Goal: Feedback & Contribution: Leave review/rating

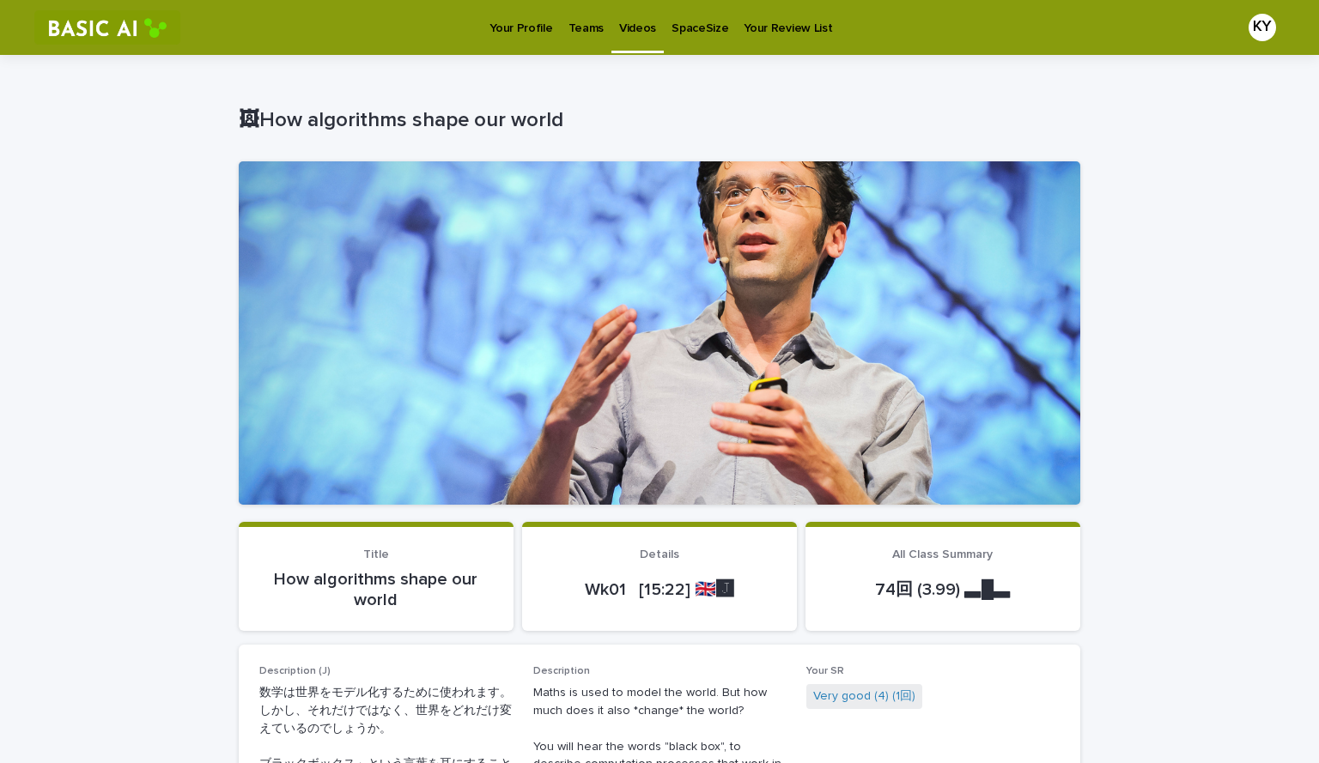
click at [530, 21] on p "Your Profile" at bounding box center [520, 18] width 63 height 36
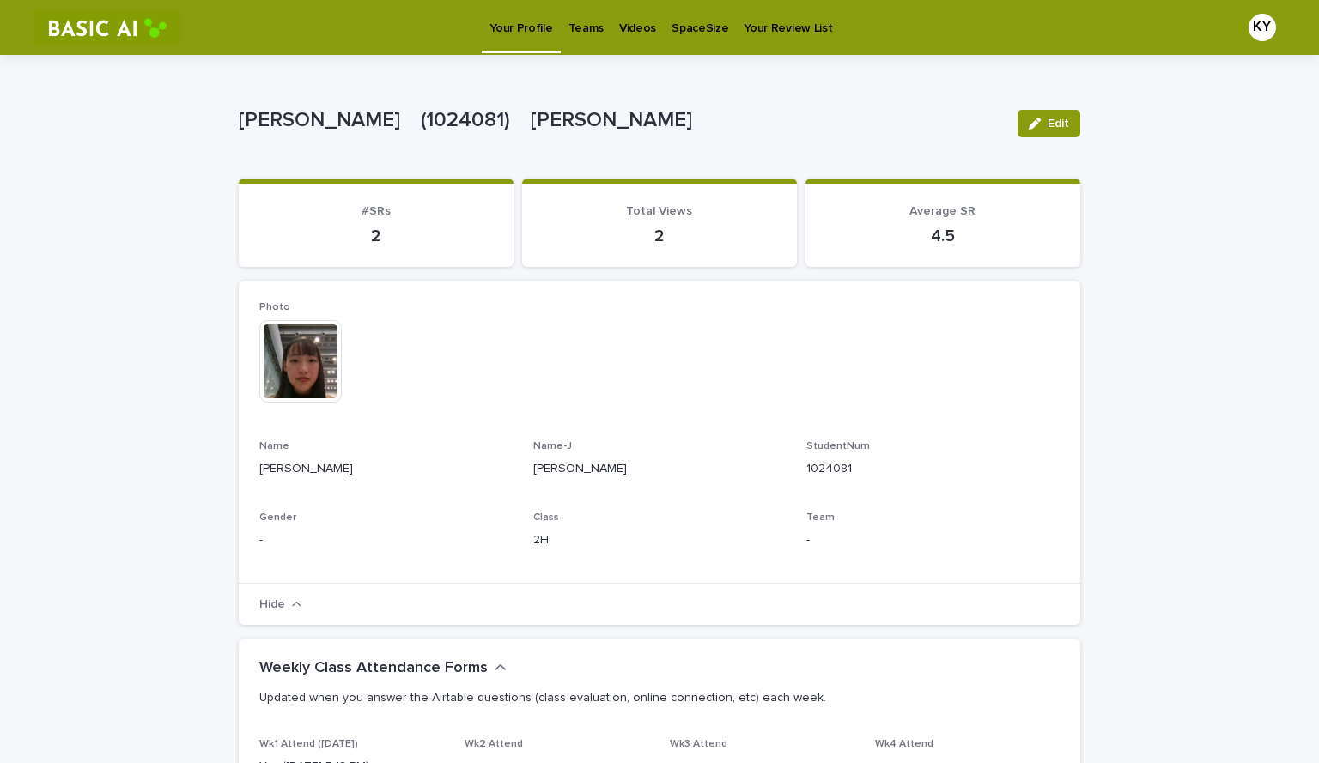
click at [628, 33] on p "Videos" at bounding box center [637, 18] width 37 height 36
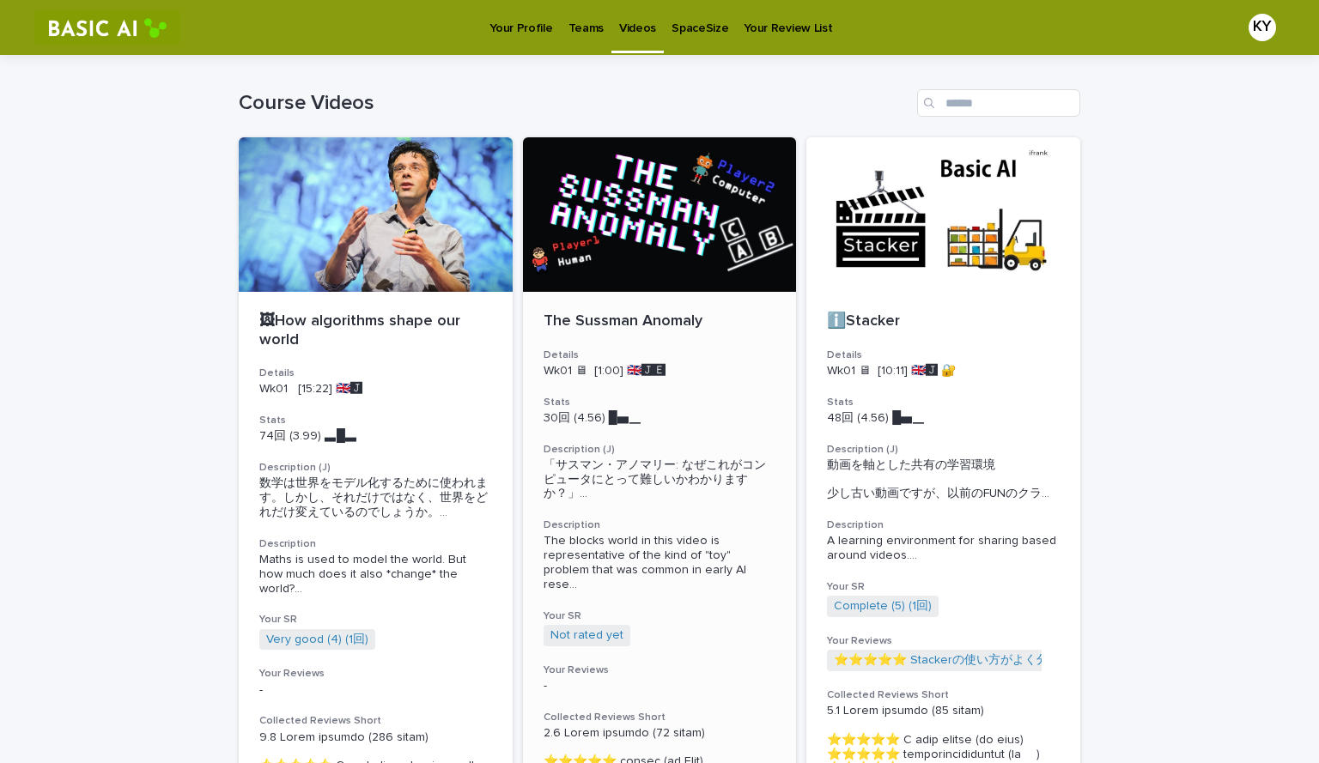
click at [630, 229] on div at bounding box center [660, 214] width 274 height 155
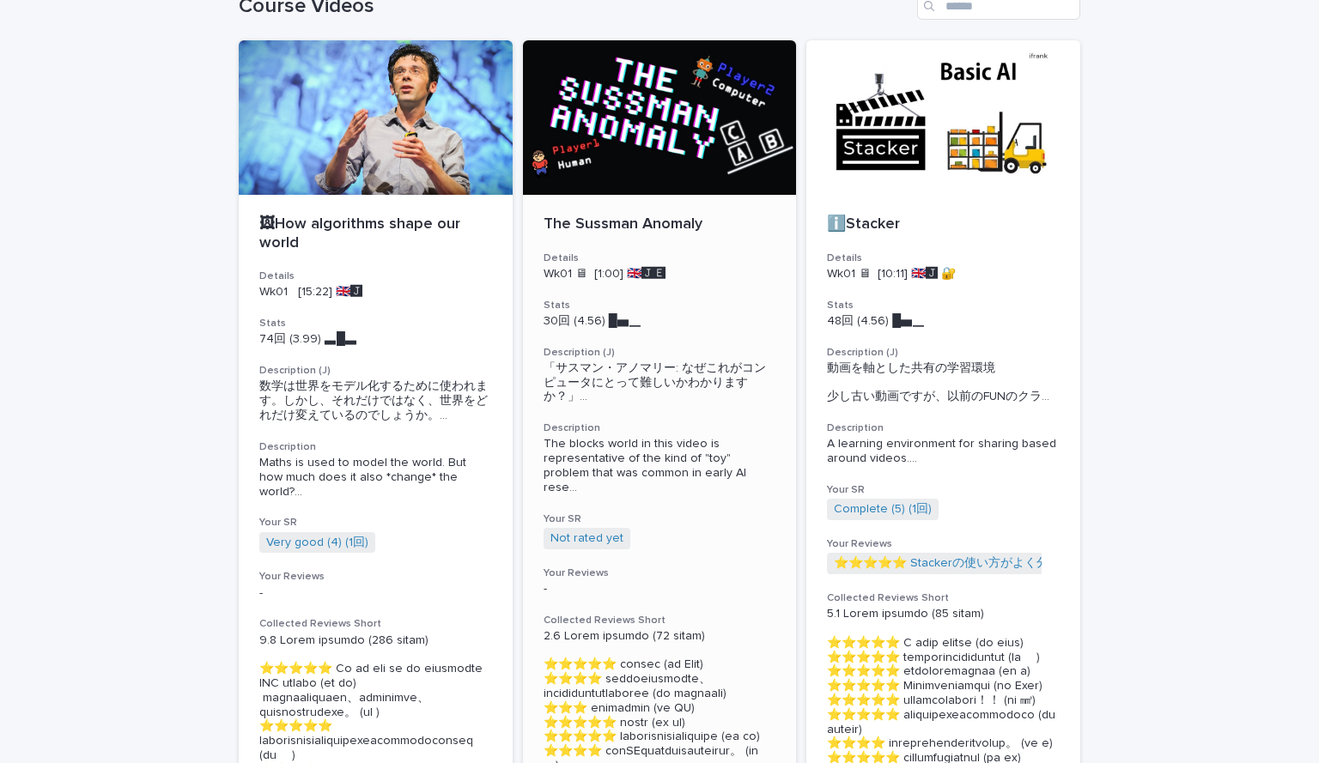
scroll to position [98, 0]
click at [586, 531] on link "Not rated yet" at bounding box center [586, 538] width 73 height 15
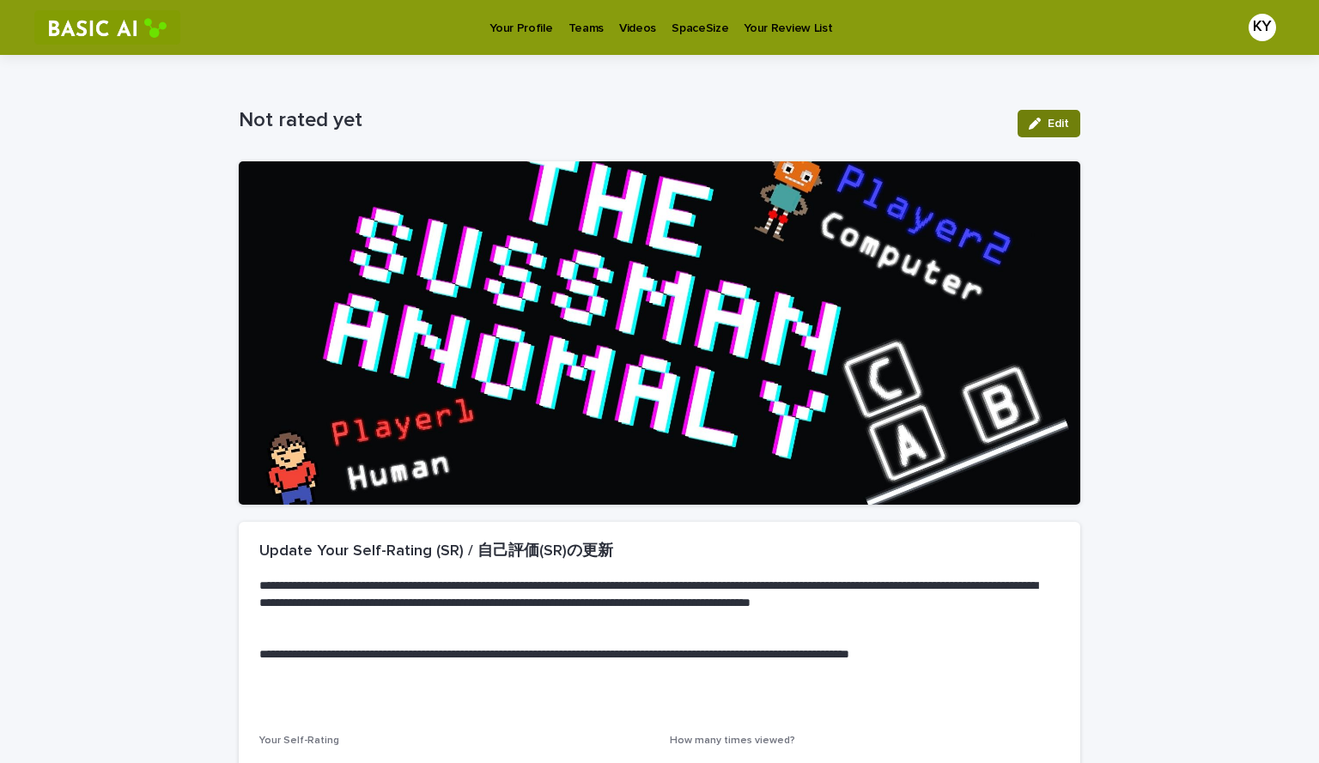
click at [1034, 119] on icon "button" at bounding box center [1034, 124] width 12 height 12
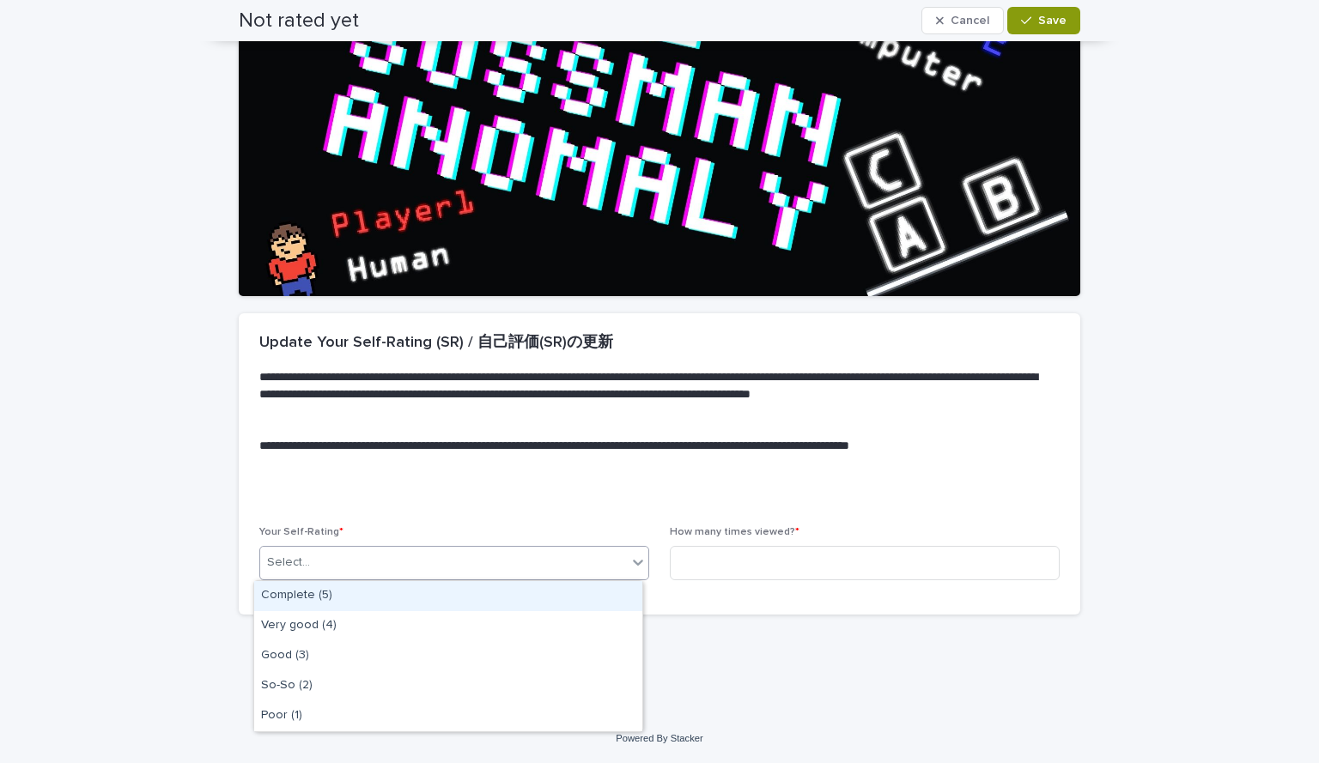
click at [551, 561] on div "Select..." at bounding box center [443, 563] width 367 height 28
click at [472, 592] on div "Complete (5)" at bounding box center [448, 596] width 388 height 30
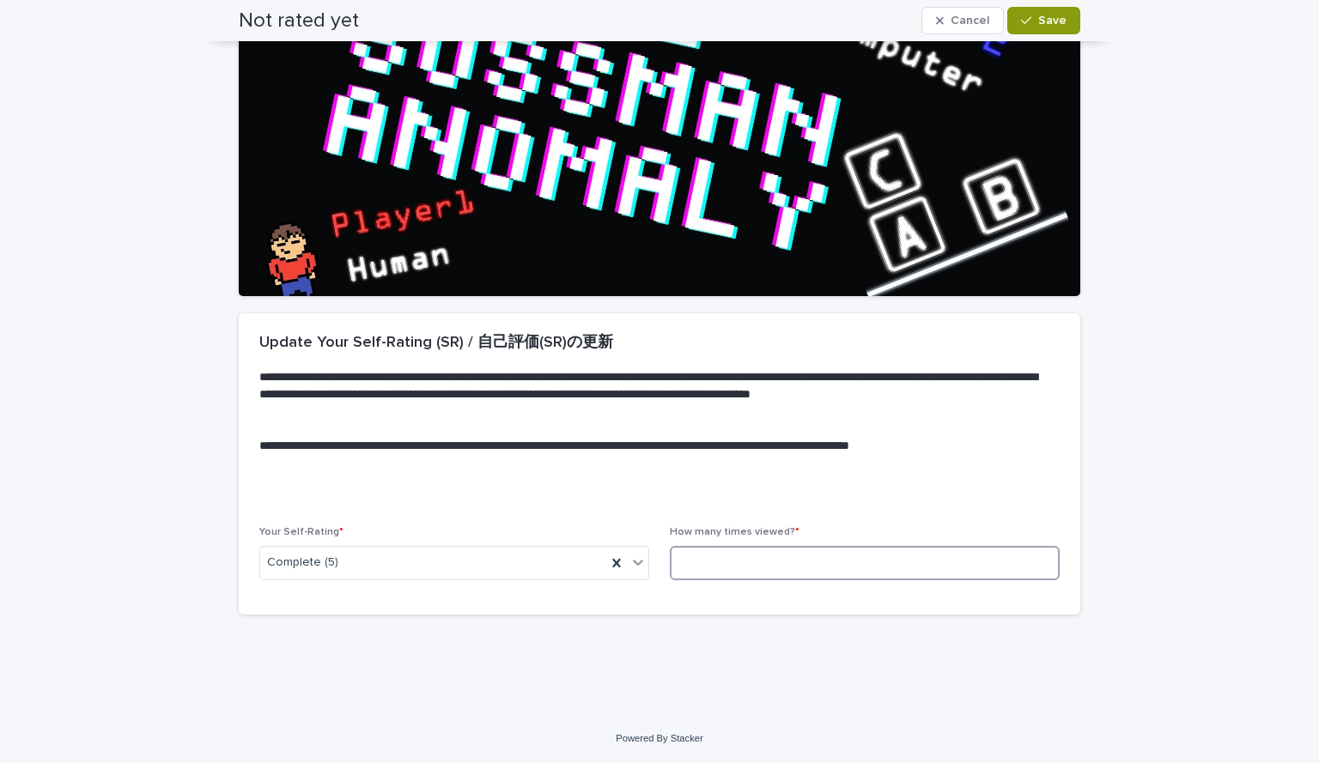
click at [715, 558] on input at bounding box center [865, 563] width 390 height 34
type input "*"
click at [1031, 23] on div "button" at bounding box center [1029, 21] width 17 height 12
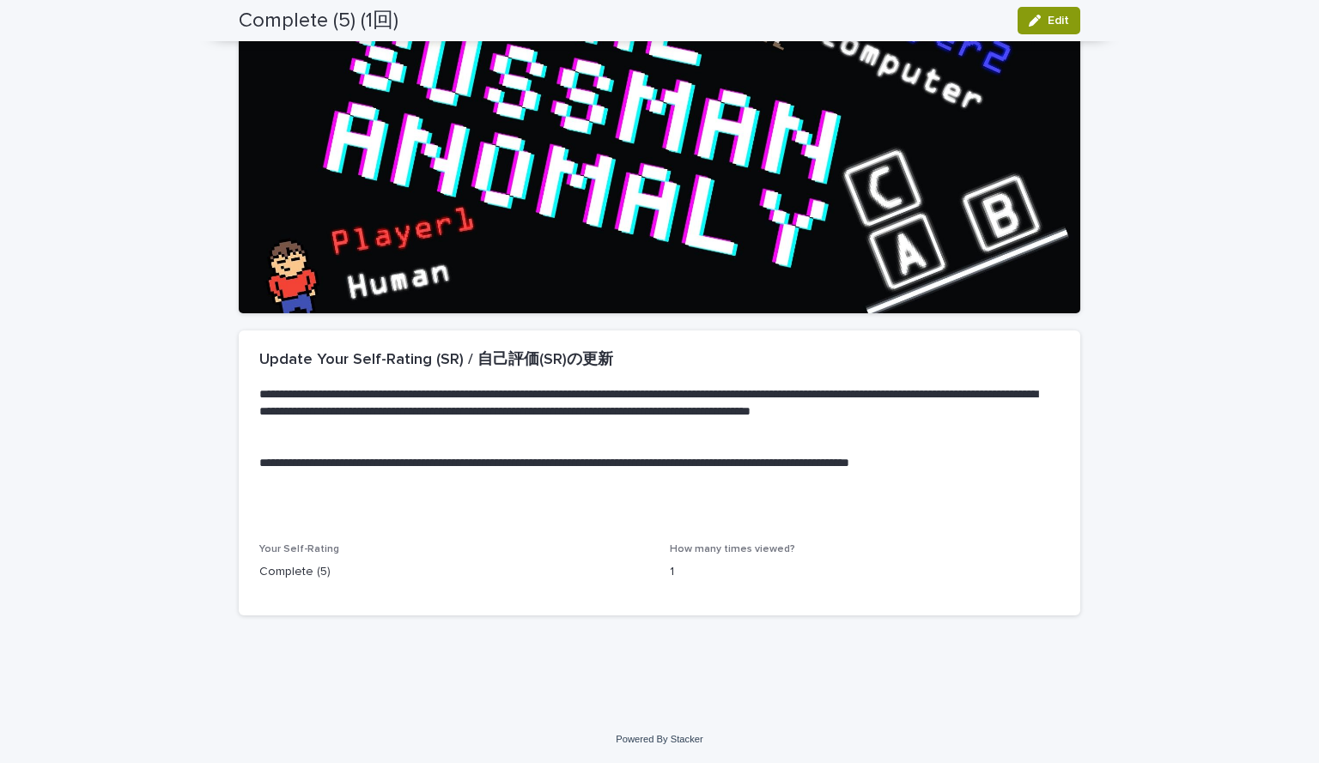
scroll to position [0, 0]
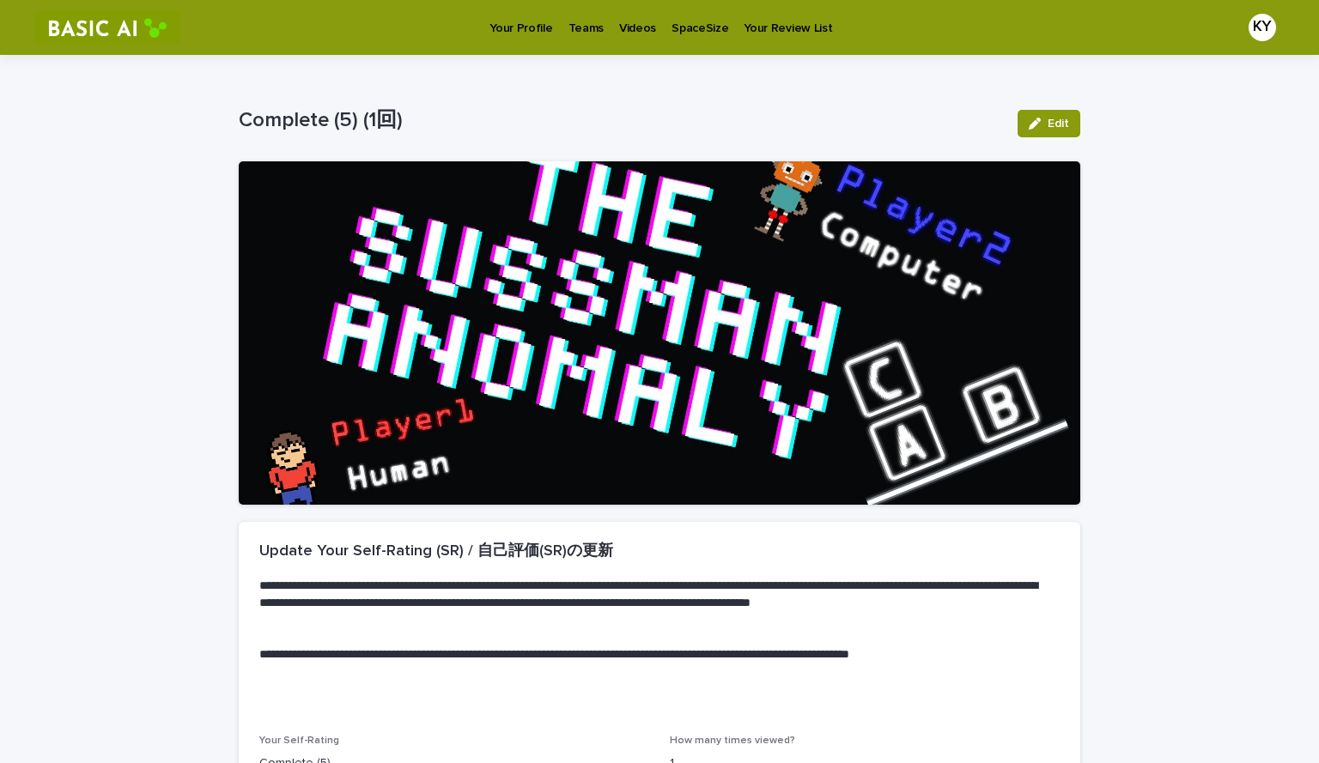
click at [640, 24] on p "Videos" at bounding box center [637, 18] width 37 height 36
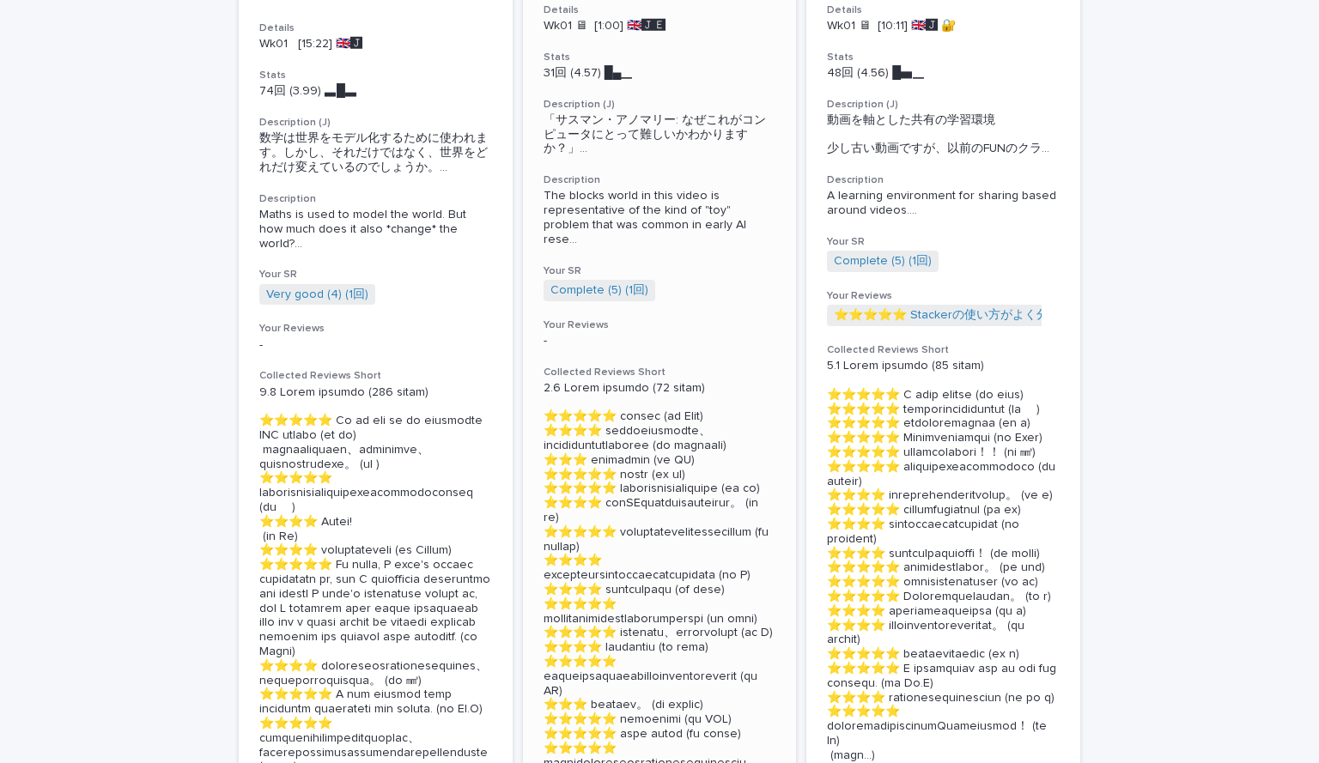
scroll to position [246, 0]
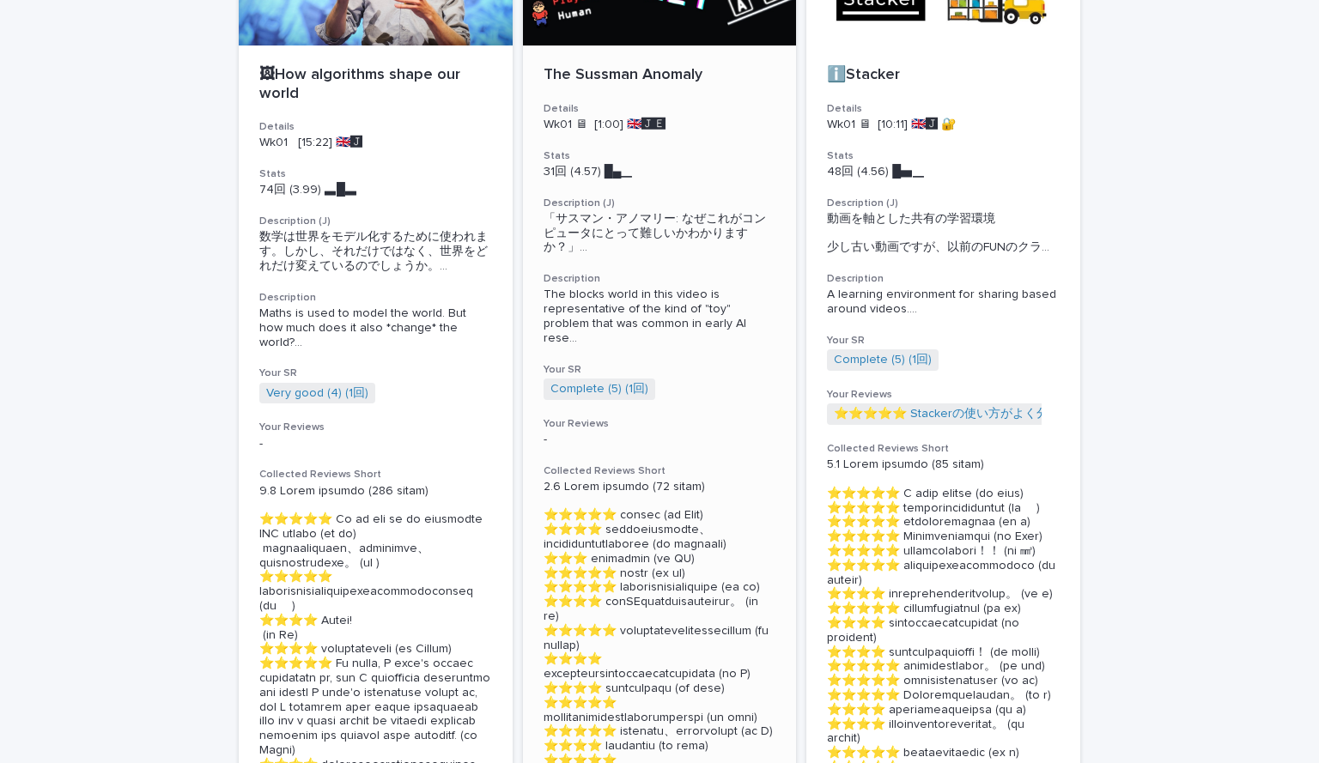
click at [549, 401] on div "The Sussman Anomaly Details Wk01 🖥 [1:00] 🇬🇧🅹️🅴️ Stats 31回 (4.57) █▄▁　　 Descrip…" at bounding box center [660, 496] width 274 height 901
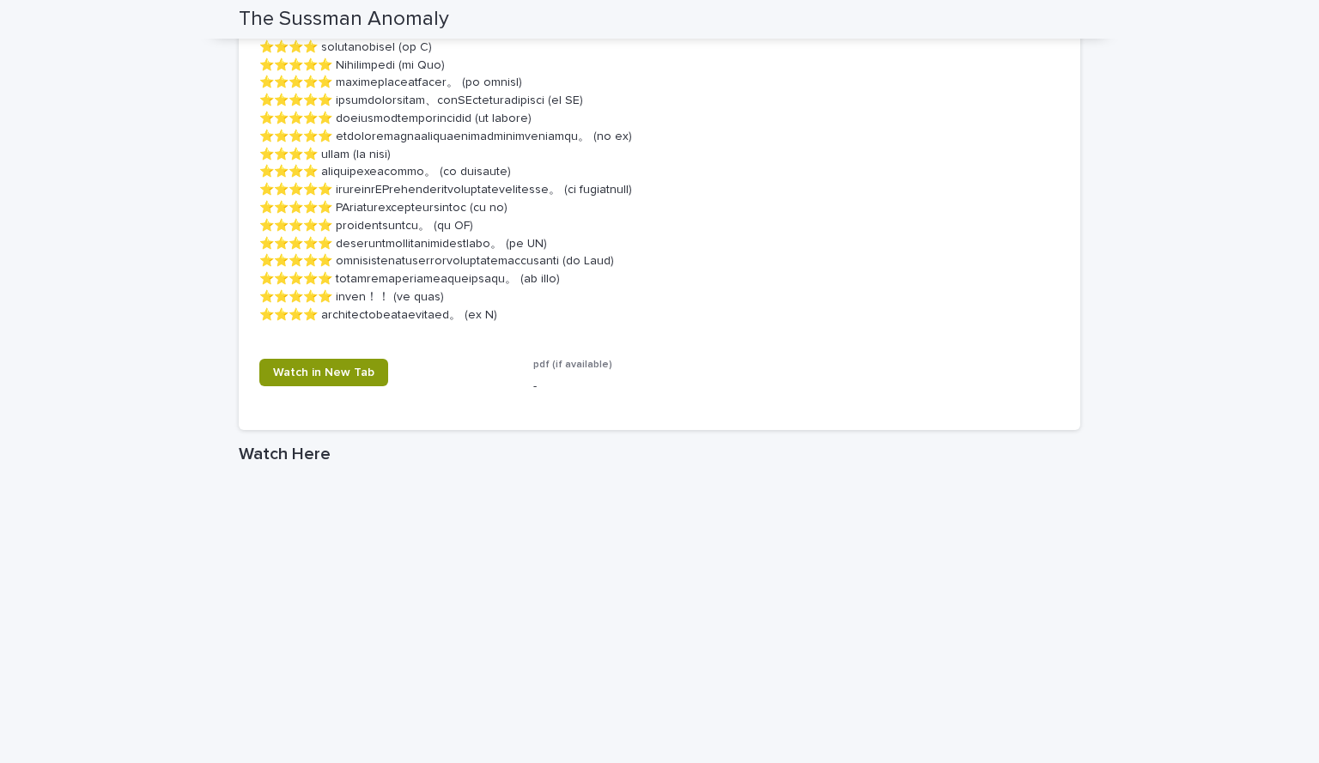
scroll to position [1476, 0]
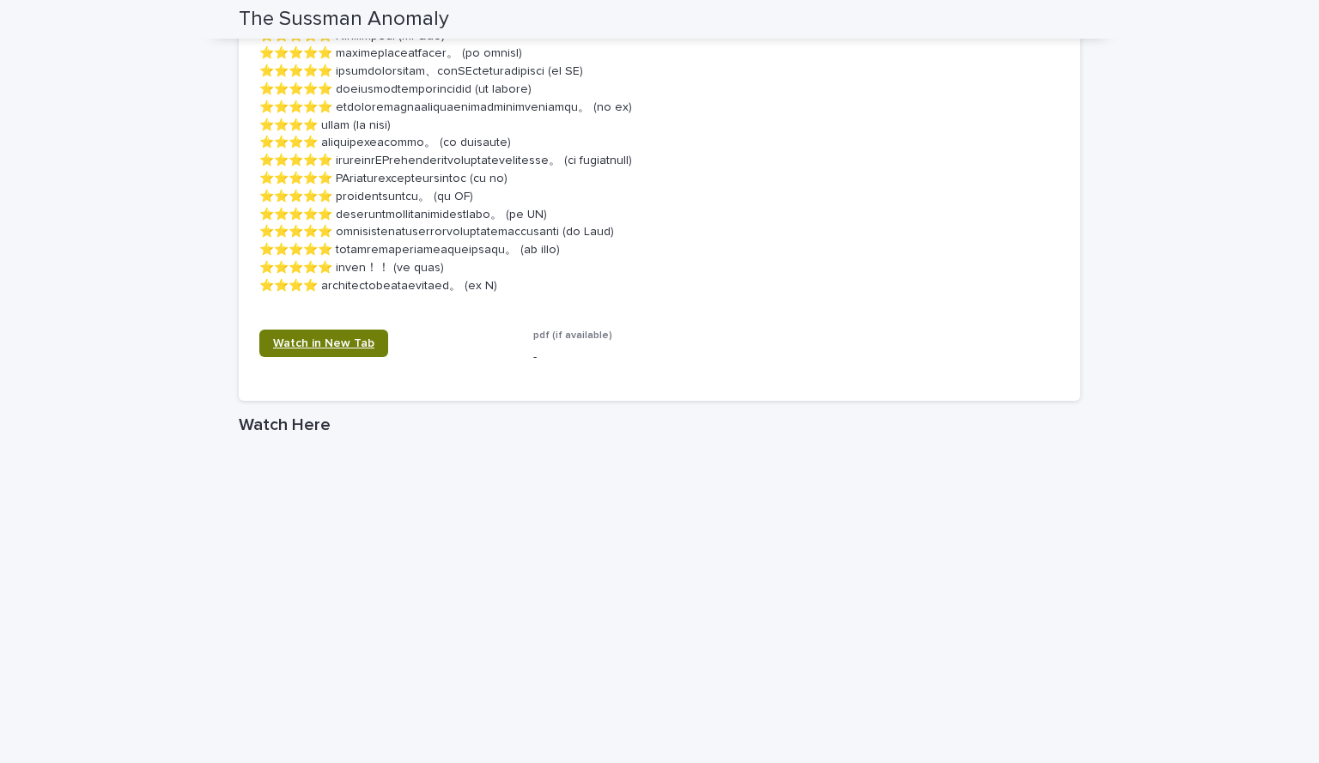
click at [339, 349] on span "Watch in New Tab" at bounding box center [323, 343] width 101 height 12
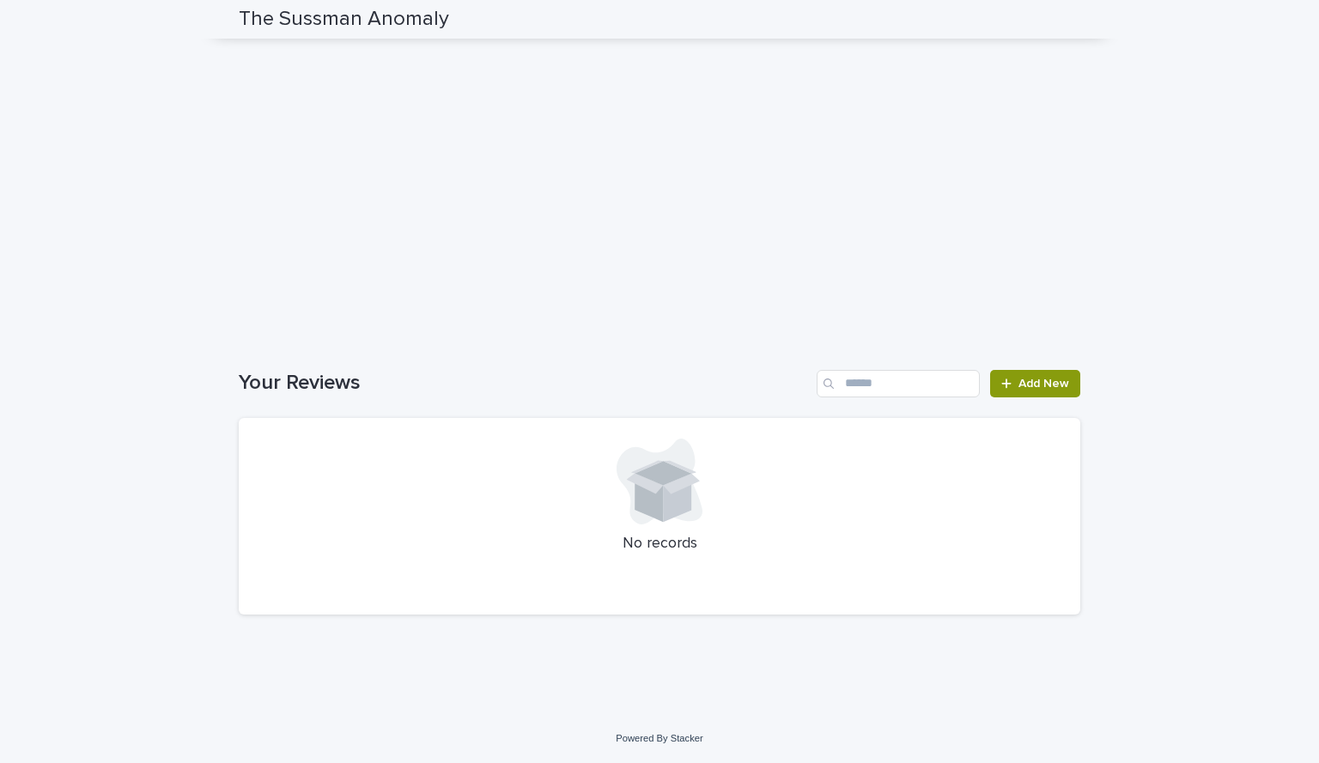
scroll to position [2108, 0]
click at [1036, 379] on span "Add New" at bounding box center [1043, 384] width 51 height 12
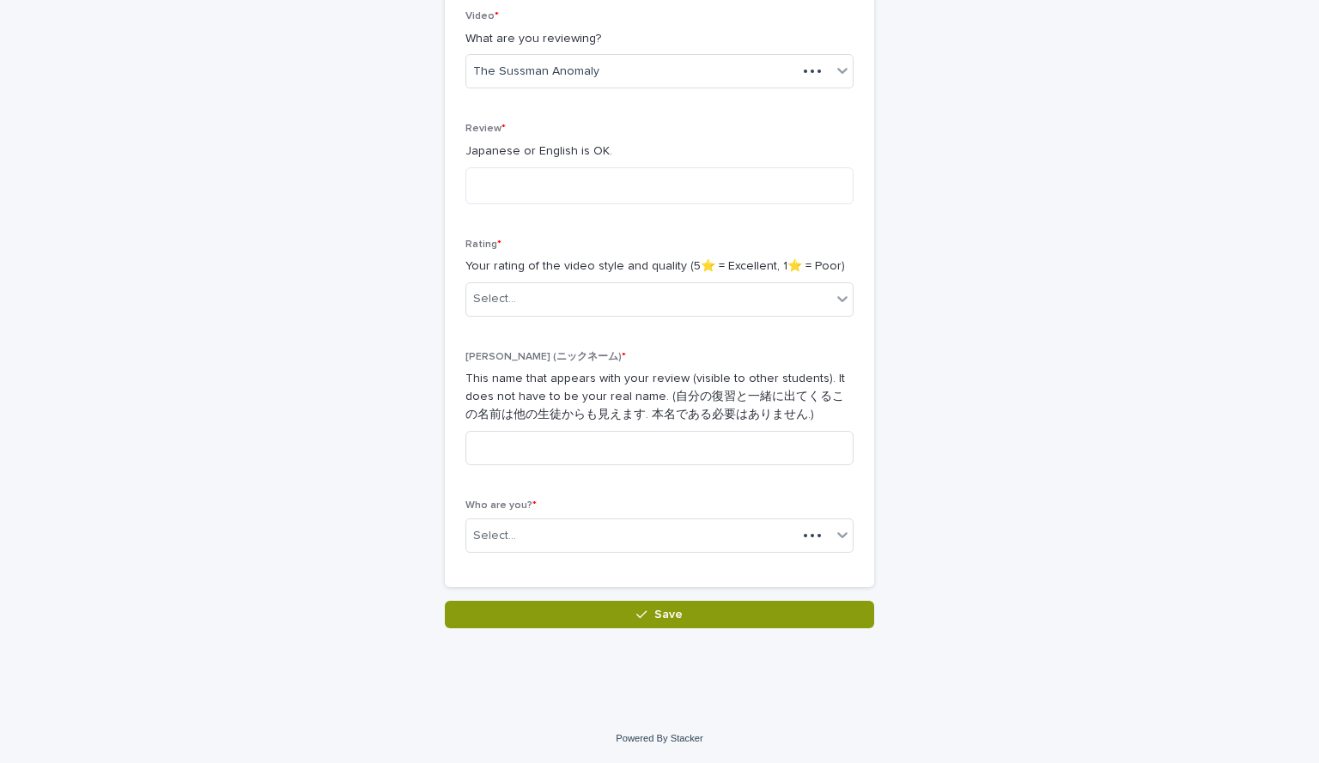
scroll to position [300, 0]
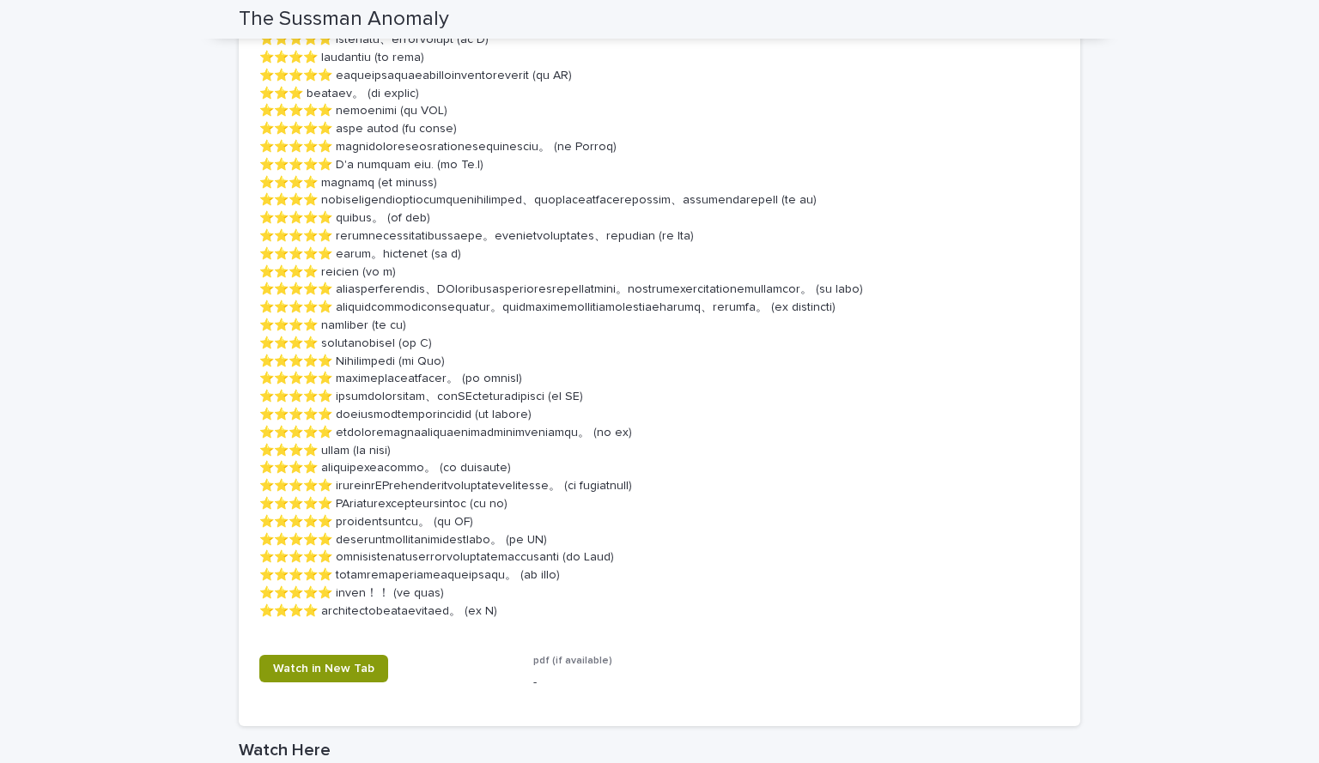
scroll to position [1151, 0]
click at [331, 674] on span "Watch in New Tab" at bounding box center [323, 668] width 101 height 12
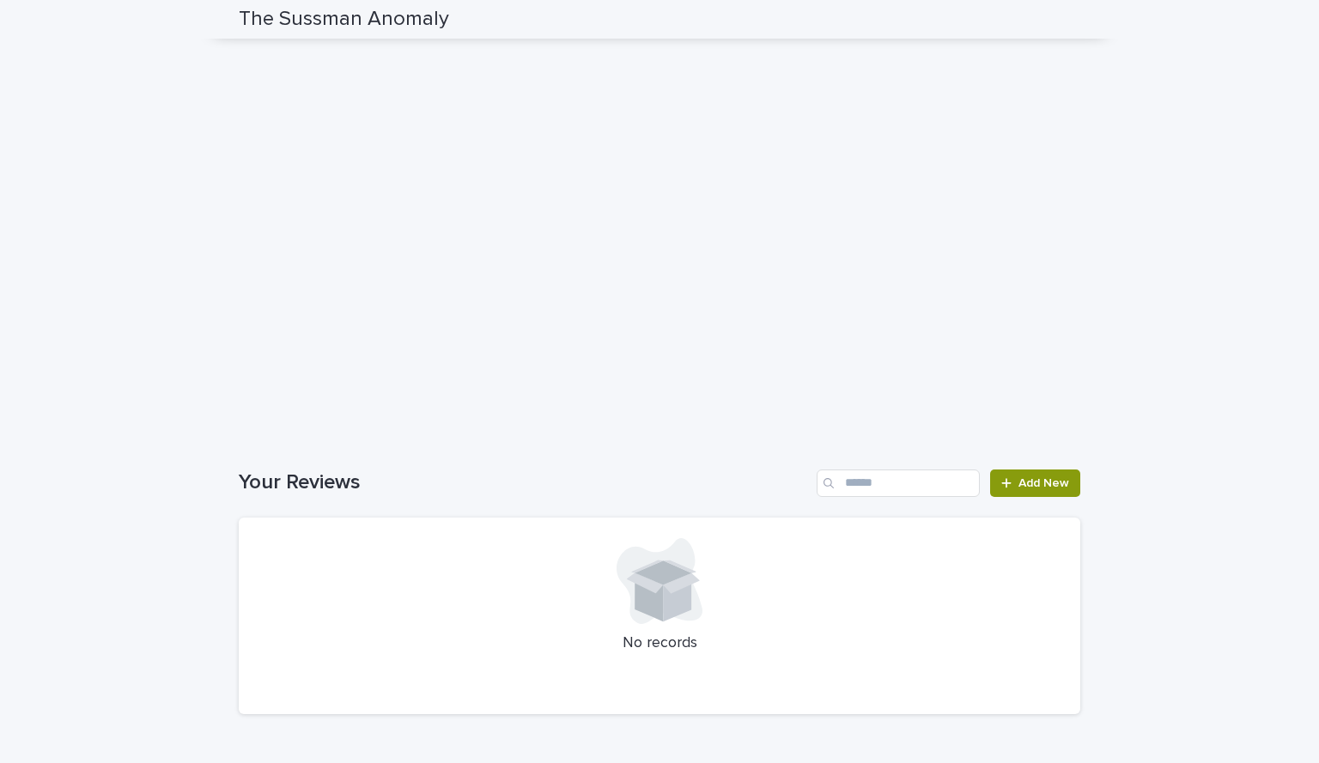
scroll to position [2108, 0]
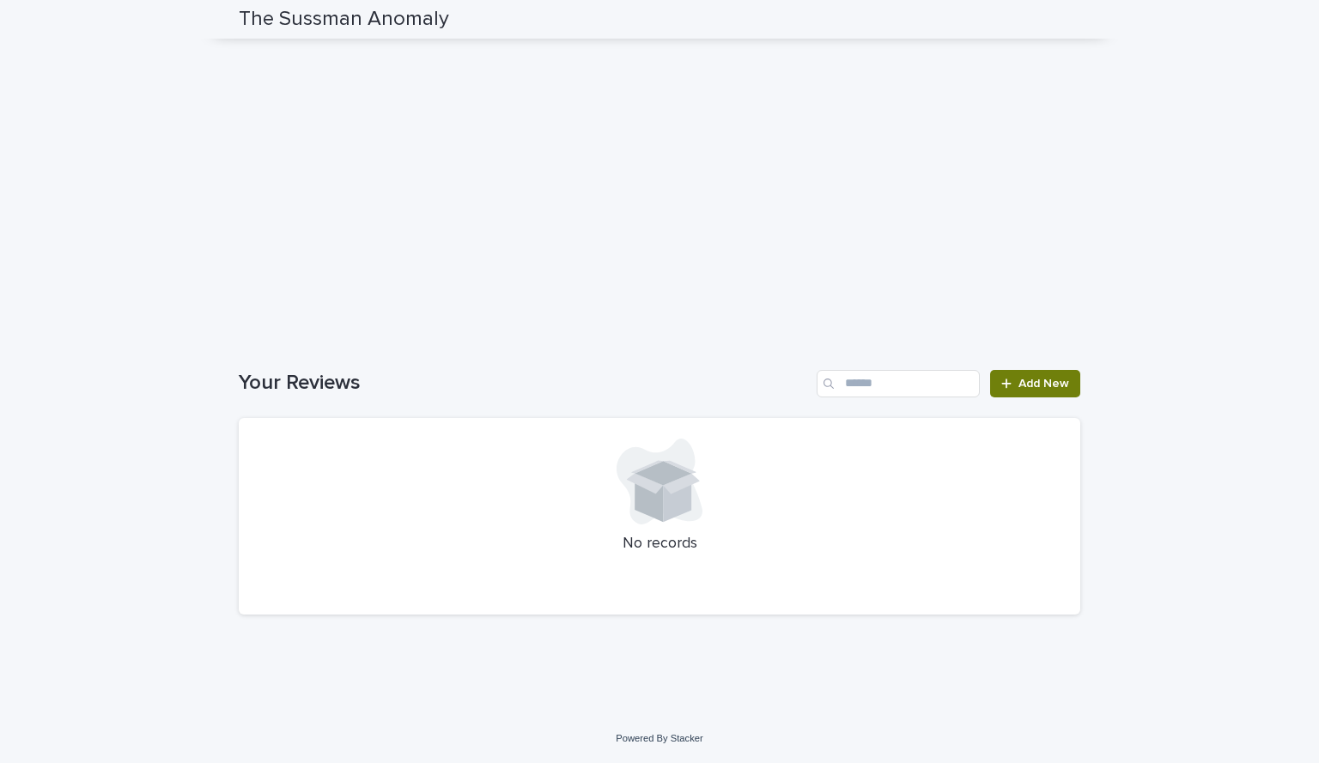
click at [1058, 373] on link "Add New" at bounding box center [1035, 383] width 90 height 27
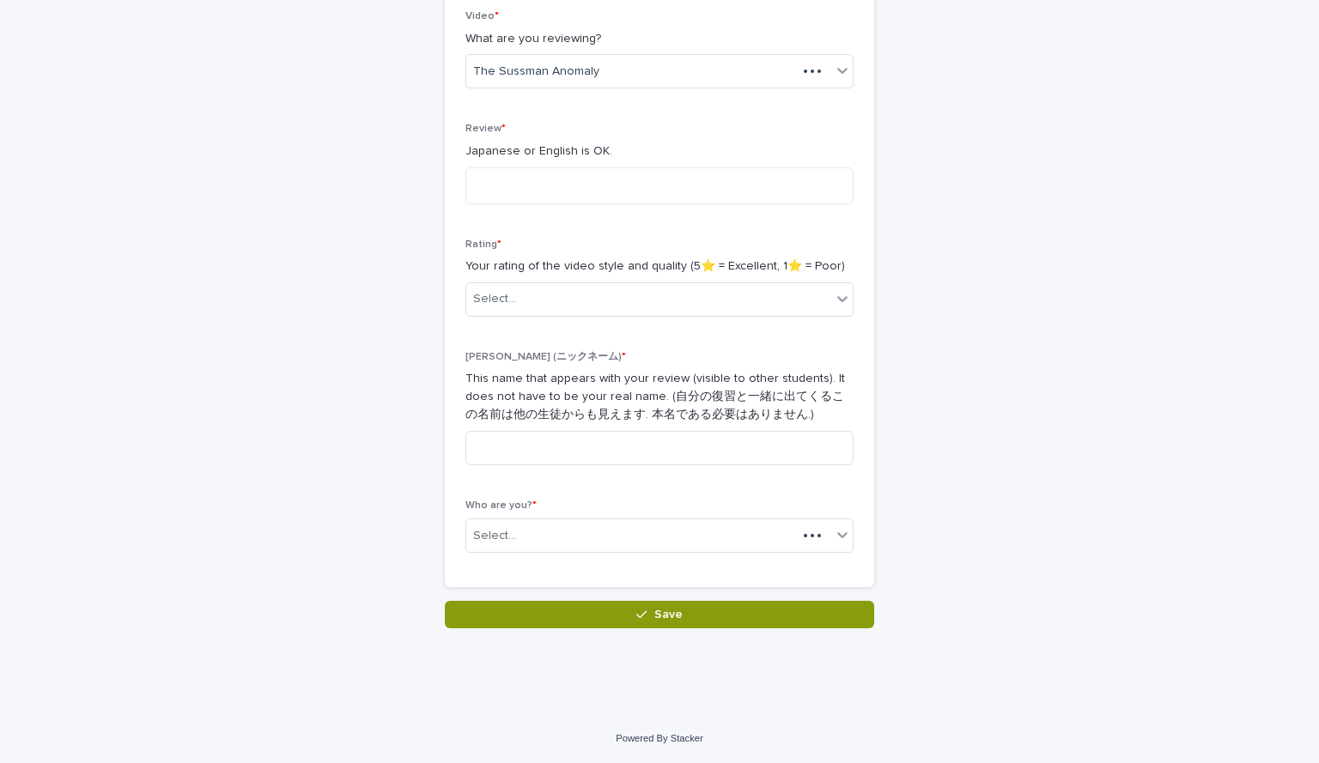
scroll to position [300, 0]
click at [625, 556] on div "Who are you? * Select..." at bounding box center [659, 533] width 388 height 67
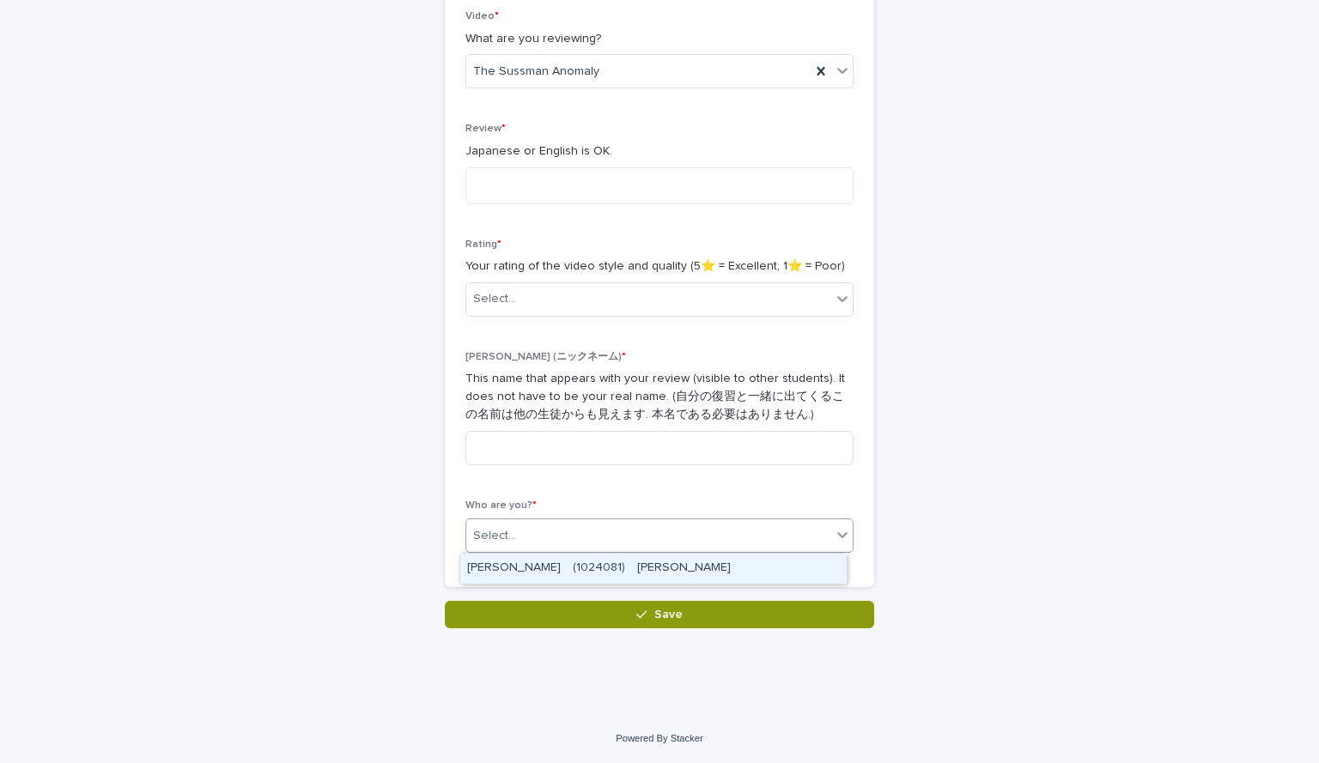
click at [622, 541] on div "Select..." at bounding box center [648, 536] width 365 height 28
click at [608, 556] on div "[PERSON_NAME]　(1024081)　[PERSON_NAME]" at bounding box center [653, 569] width 386 height 30
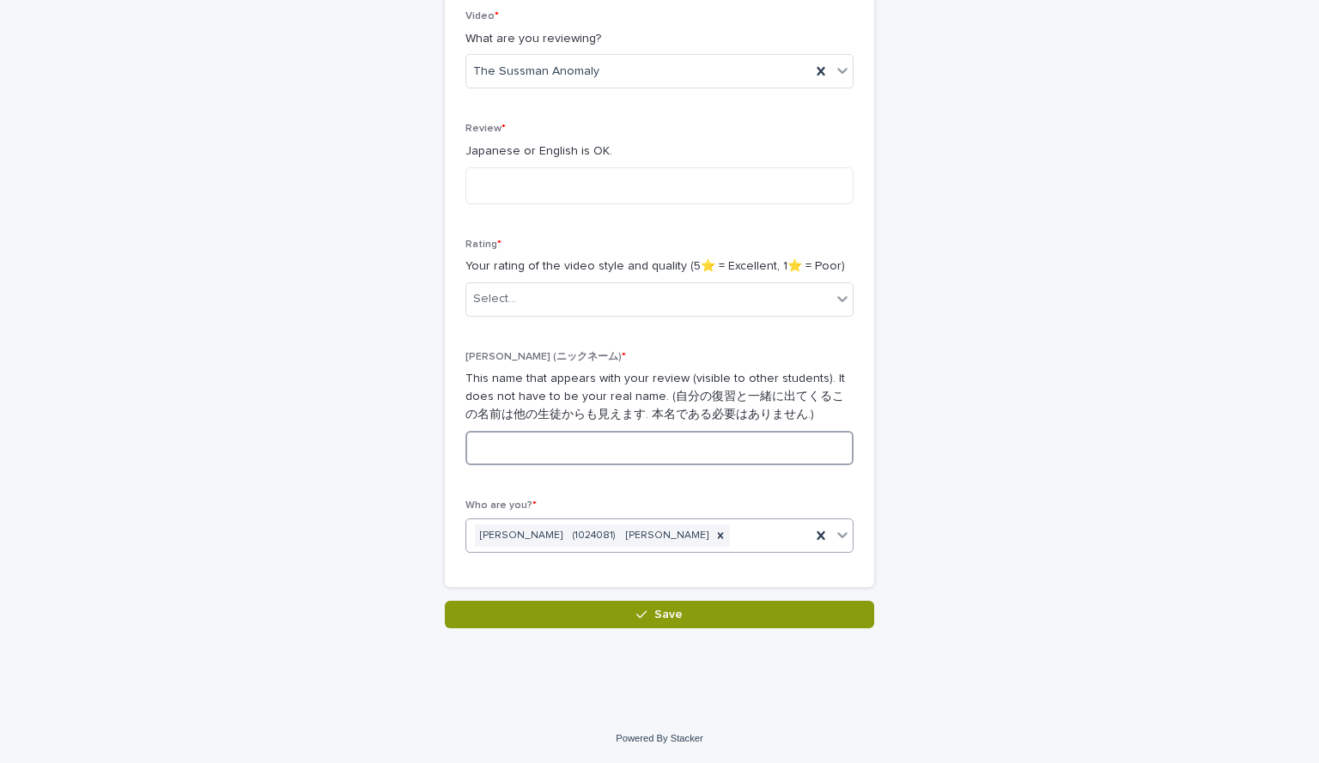
click at [610, 452] on input at bounding box center [659, 448] width 388 height 34
type input "*"
type input "**"
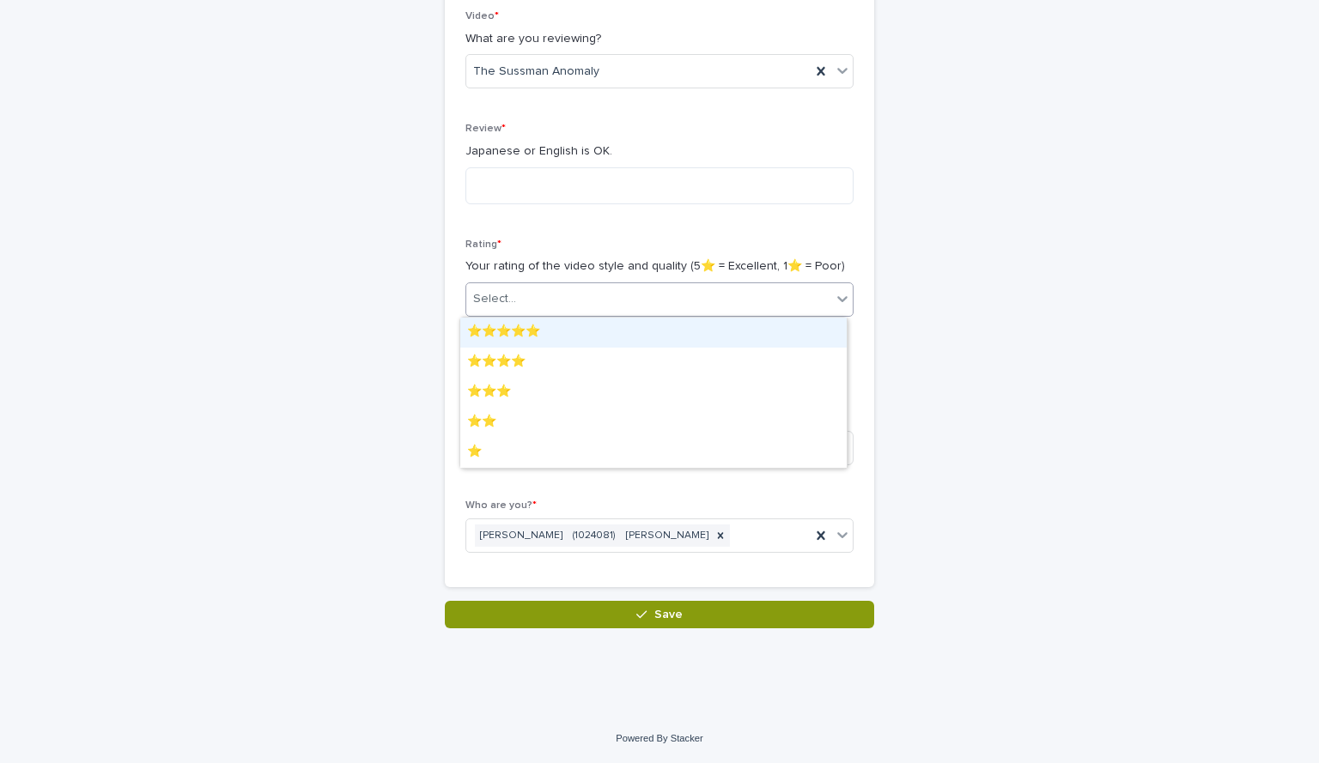
click at [593, 300] on div "Select..." at bounding box center [648, 299] width 365 height 28
click at [567, 335] on div "⭐️⭐️⭐️⭐️⭐️" at bounding box center [653, 333] width 386 height 30
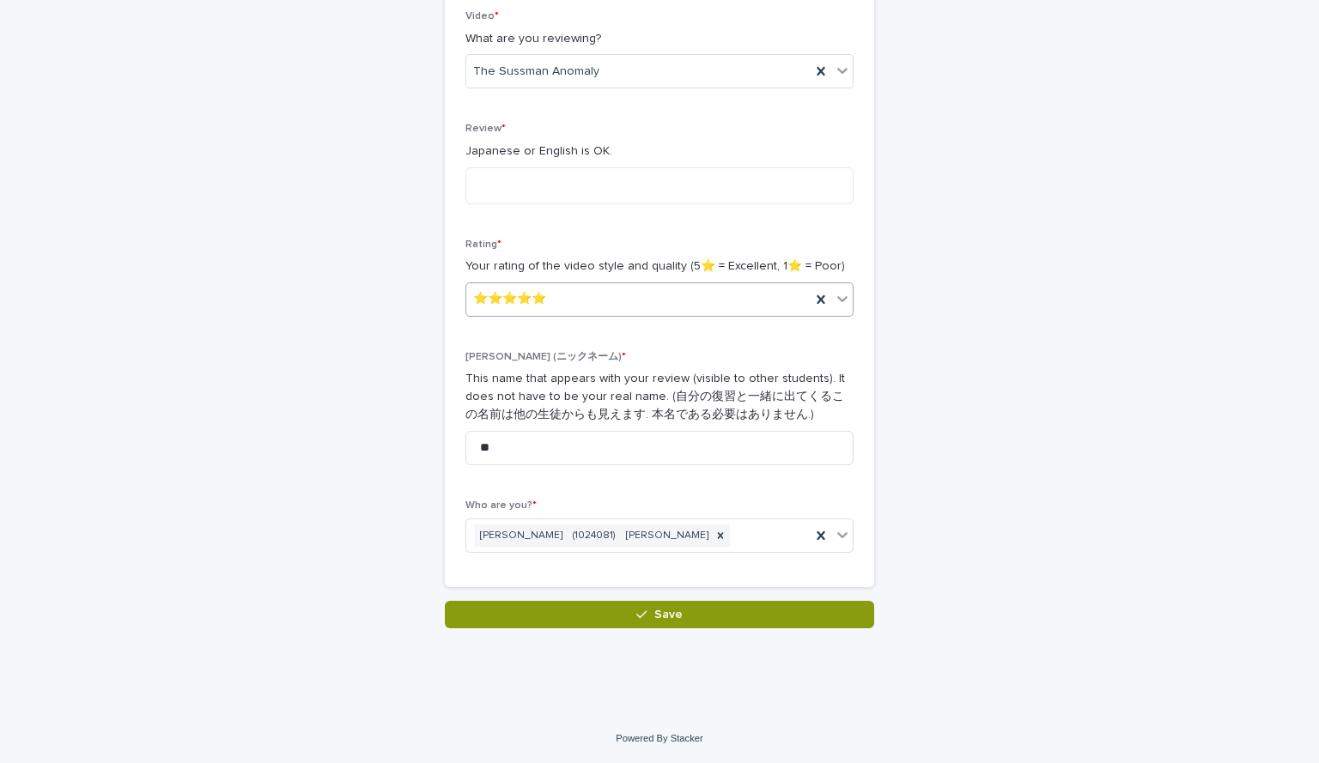
scroll to position [137, 0]
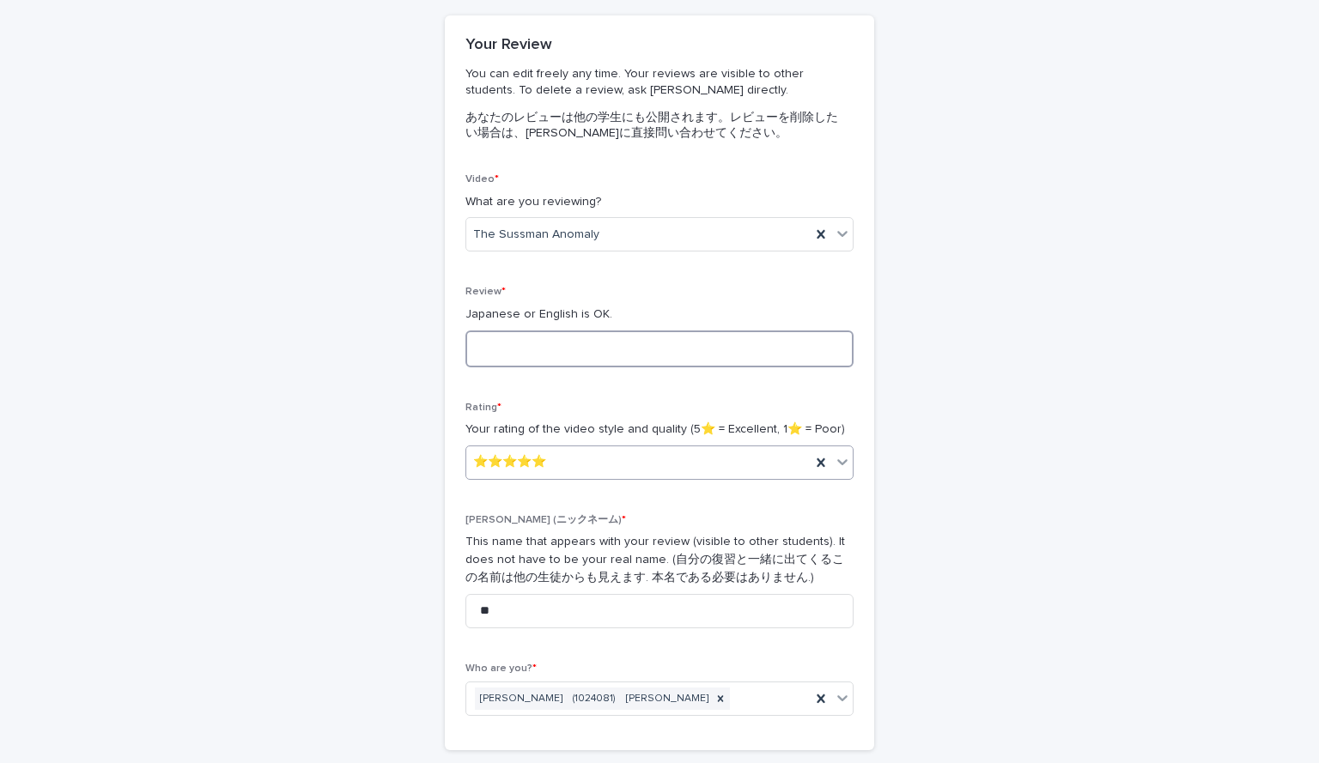
click at [576, 361] on textarea at bounding box center [659, 349] width 388 height 37
type textarea "*"
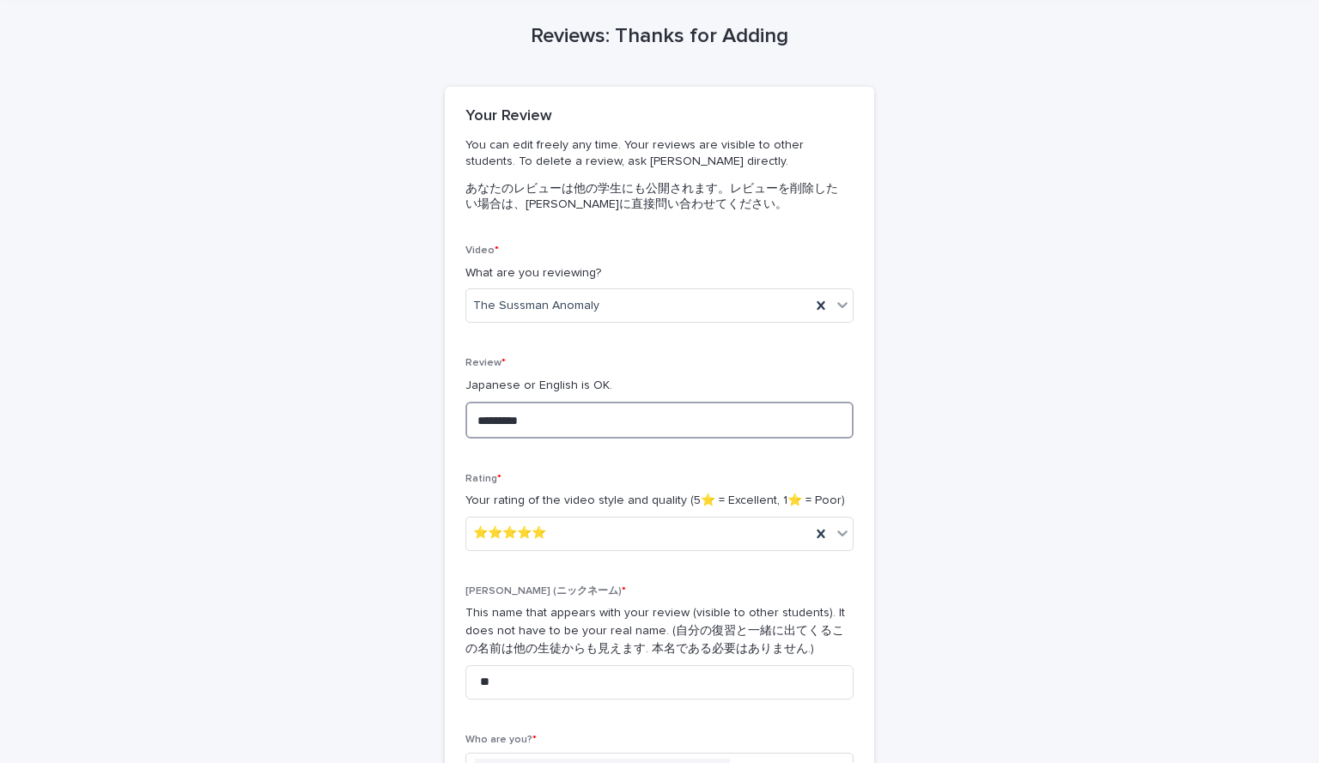
scroll to position [66, 0]
click at [471, 418] on textarea "*********" at bounding box center [659, 419] width 388 height 37
click at [726, 416] on textarea "**********" at bounding box center [659, 419] width 388 height 37
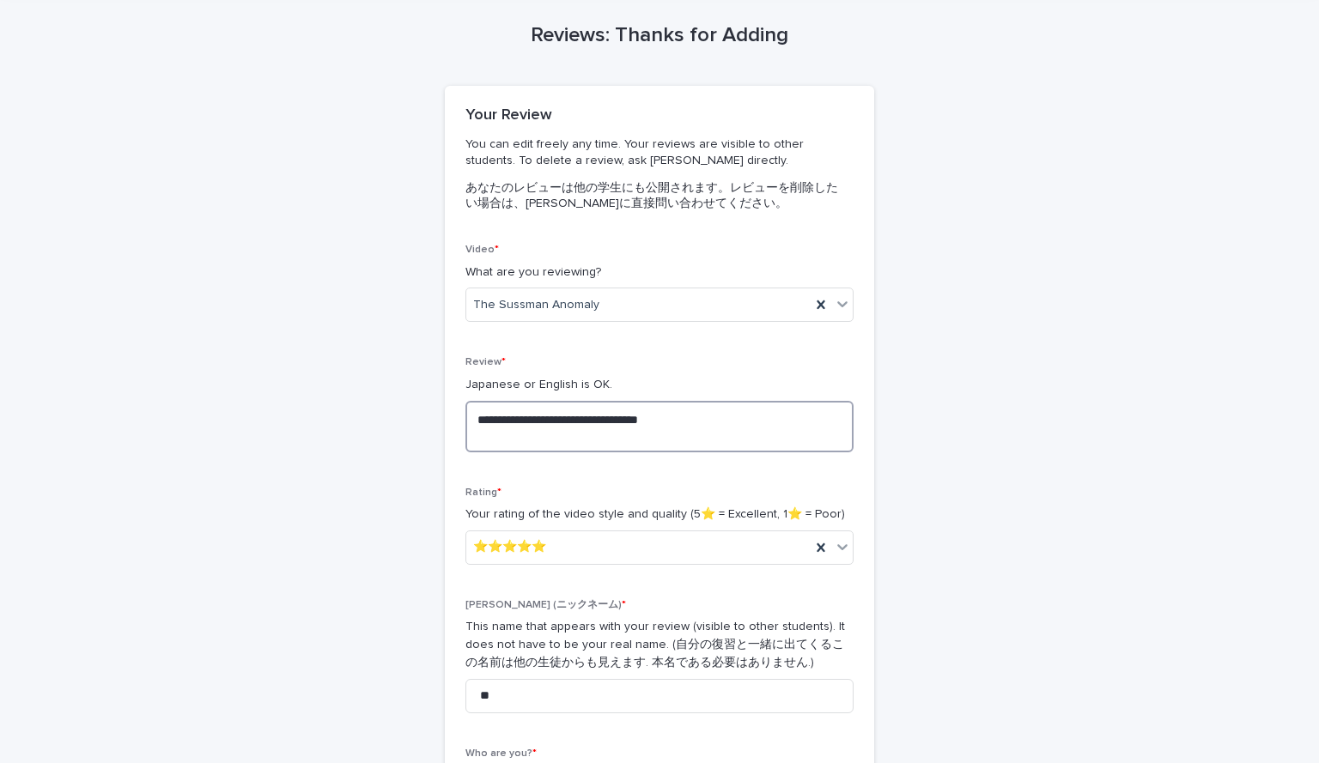
click at [574, 409] on textarea "**********" at bounding box center [659, 427] width 388 height 52
click at [720, 415] on textarea "**********" at bounding box center [659, 427] width 388 height 52
drag, startPoint x: 720, startPoint y: 415, endPoint x: 786, endPoint y: 416, distance: 66.1
click at [786, 416] on textarea "**********" at bounding box center [659, 427] width 388 height 52
click at [792, 419] on textarea "**********" at bounding box center [659, 427] width 388 height 52
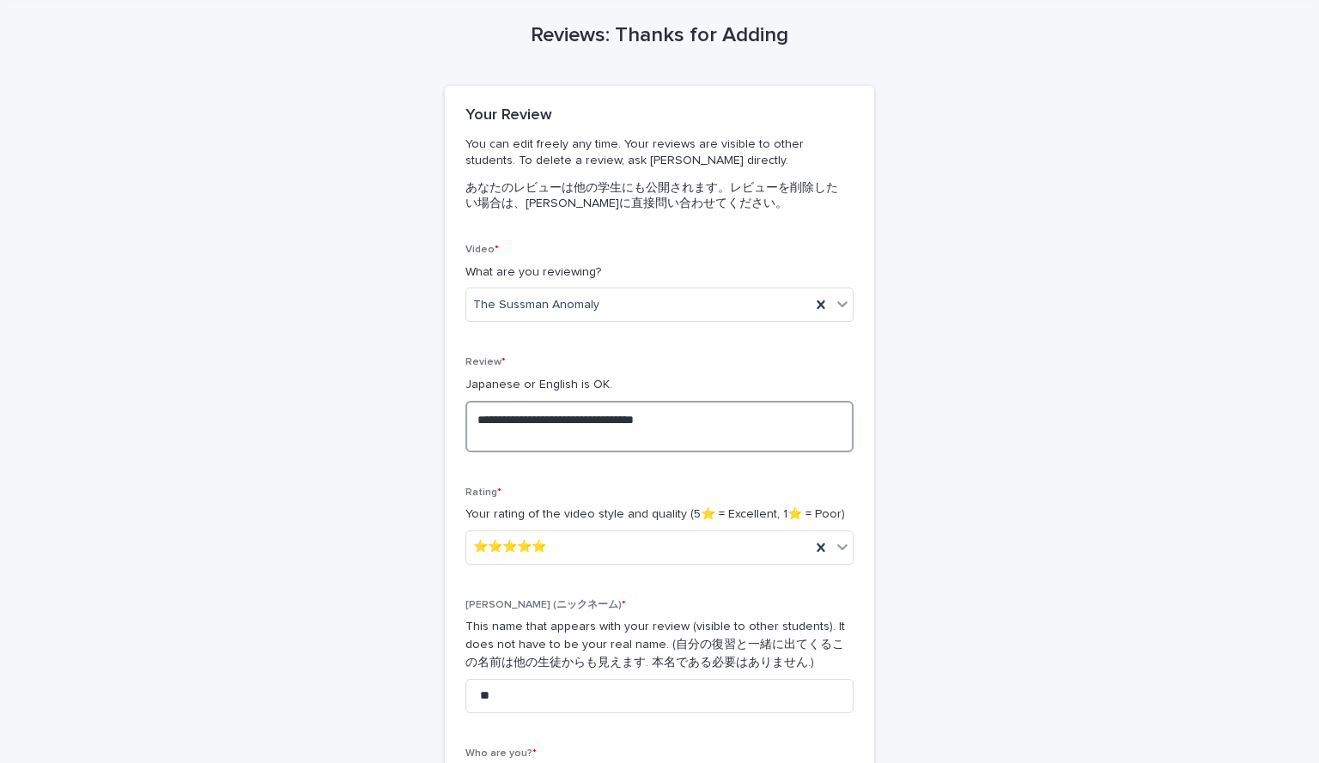
click at [528, 433] on textarea "**********" at bounding box center [659, 427] width 388 height 52
drag, startPoint x: 789, startPoint y: 418, endPoint x: 530, endPoint y: 433, distance: 259.7
click at [530, 433] on textarea "**********" at bounding box center [659, 427] width 388 height 52
click at [607, 428] on textarea "**********" at bounding box center [659, 427] width 388 height 52
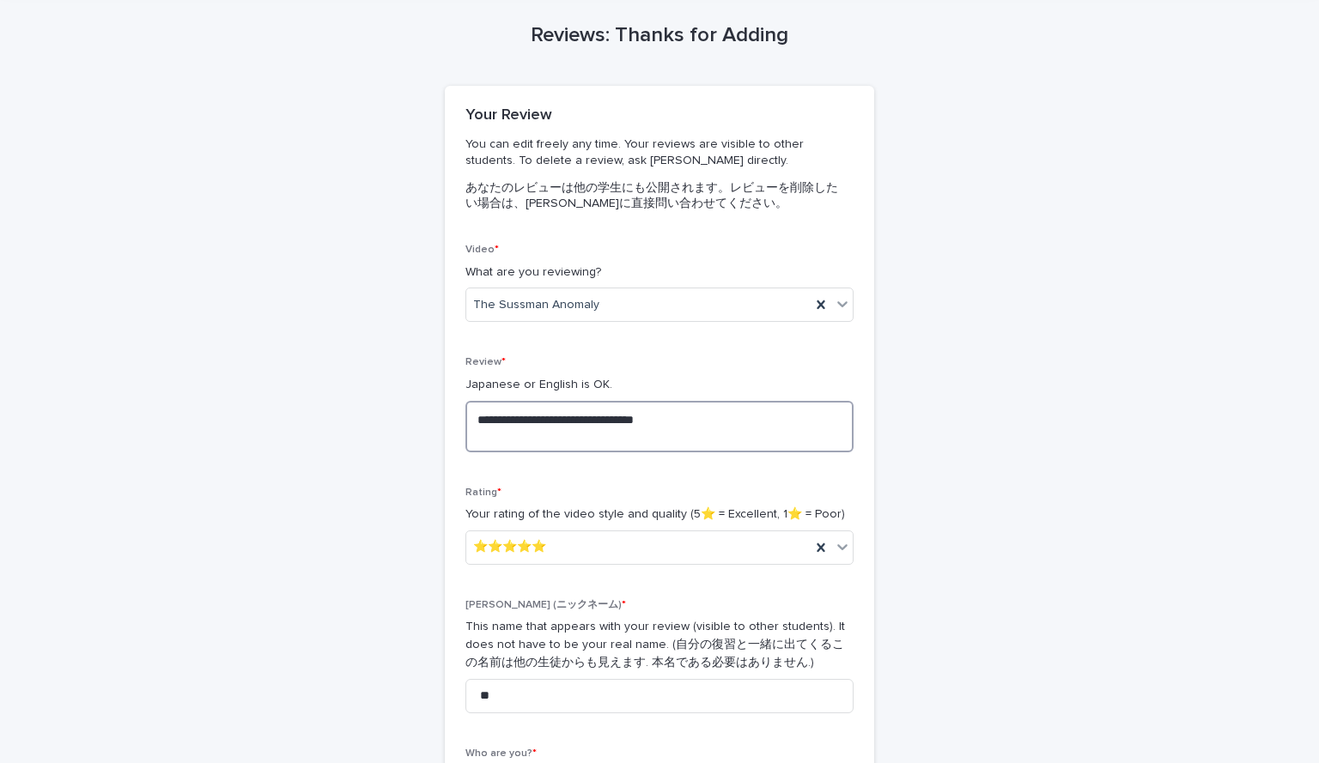
click at [605, 422] on textarea "**********" at bounding box center [659, 427] width 388 height 52
drag, startPoint x: 602, startPoint y: 415, endPoint x: 468, endPoint y: 400, distance: 134.7
click at [468, 401] on textarea "**********" at bounding box center [659, 427] width 388 height 52
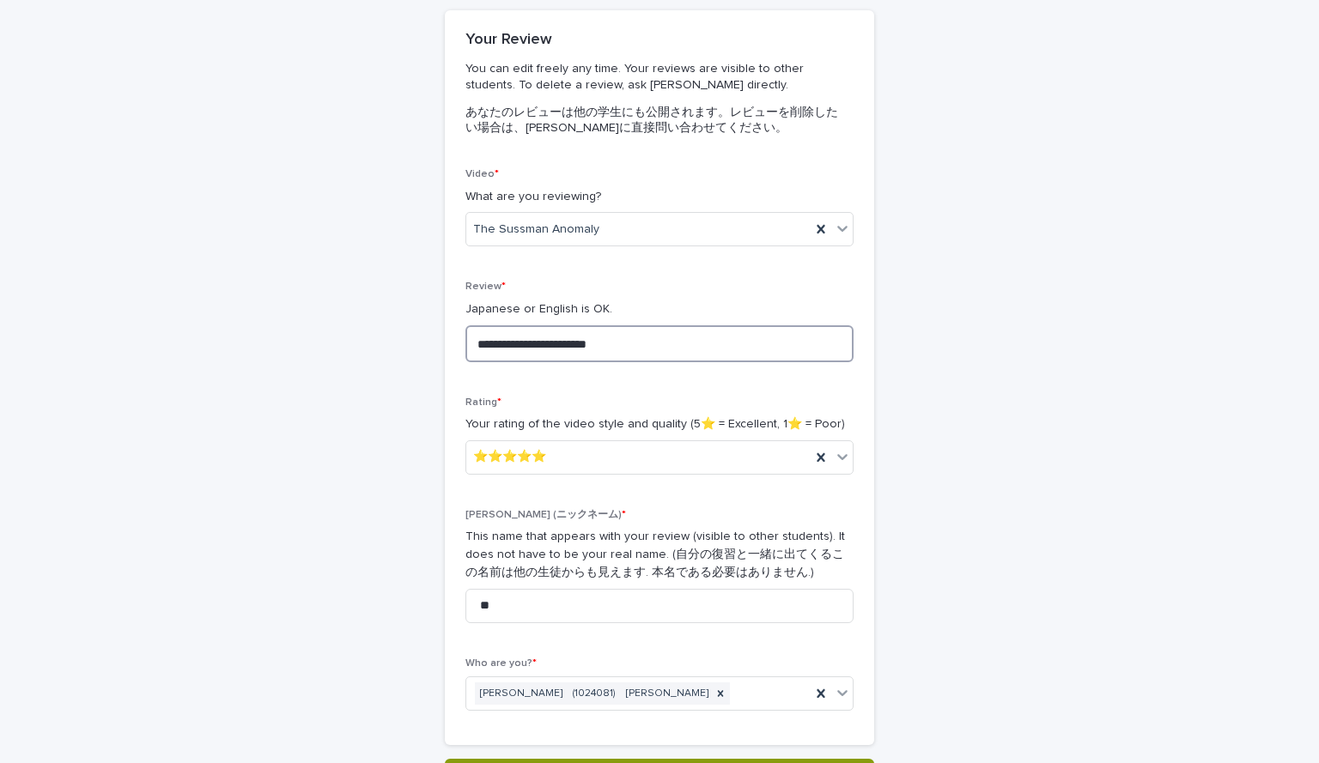
scroll to position [300, 0]
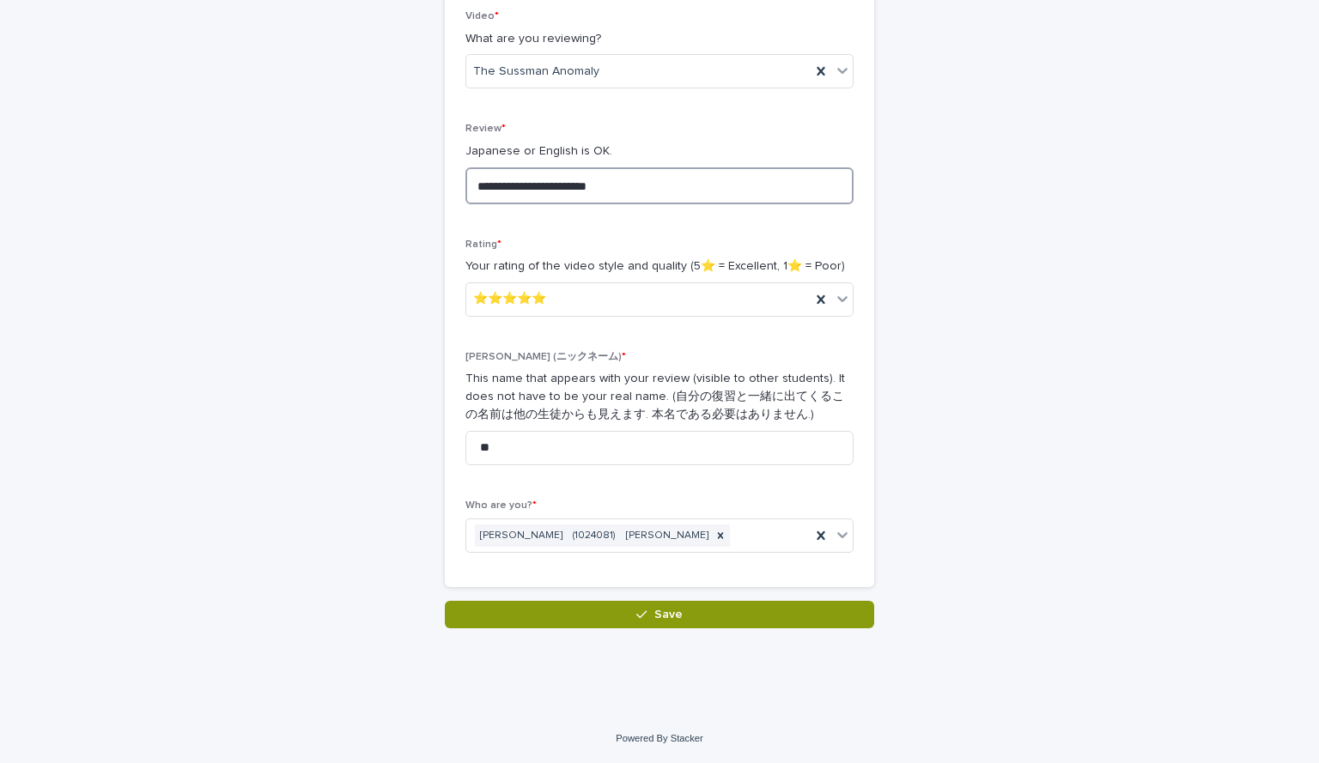
click at [791, 181] on textarea "**********" at bounding box center [659, 185] width 388 height 37
type textarea "**********"
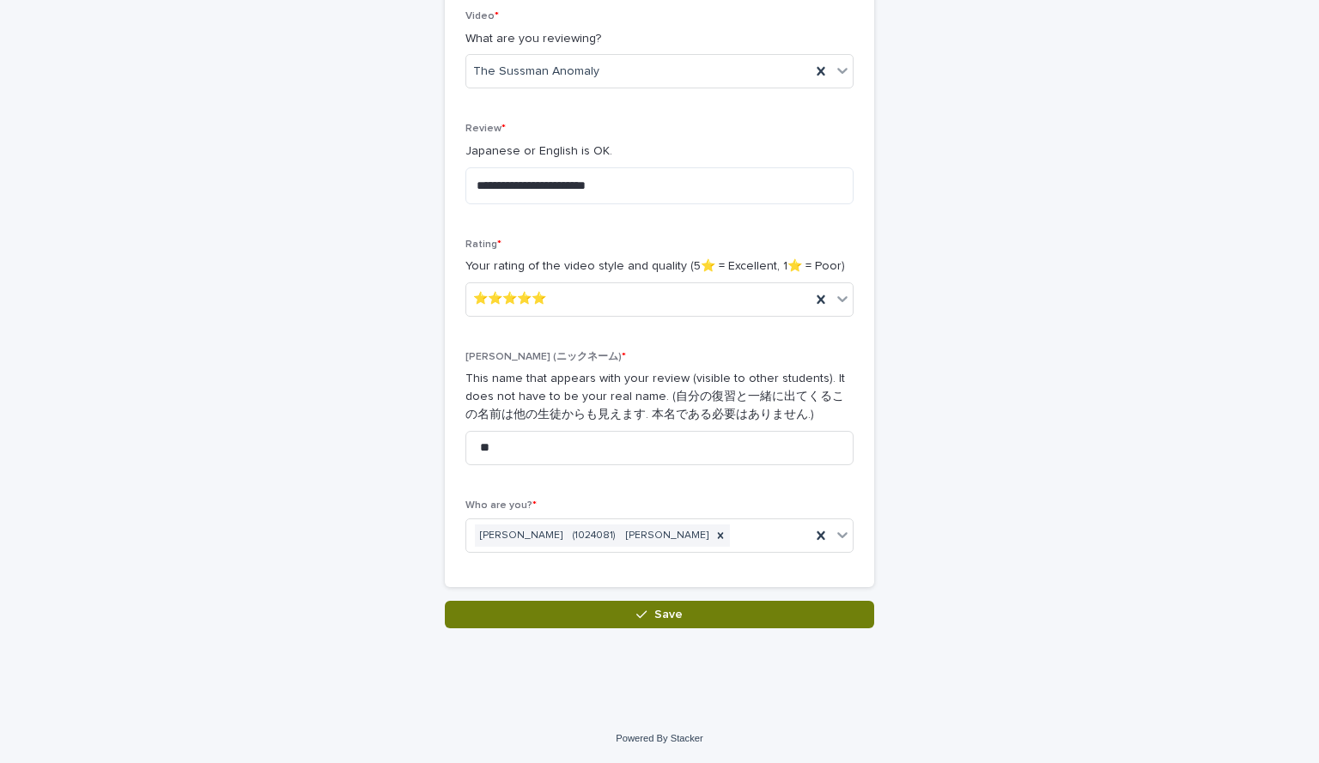
click at [673, 609] on span "Save" at bounding box center [668, 615] width 28 height 12
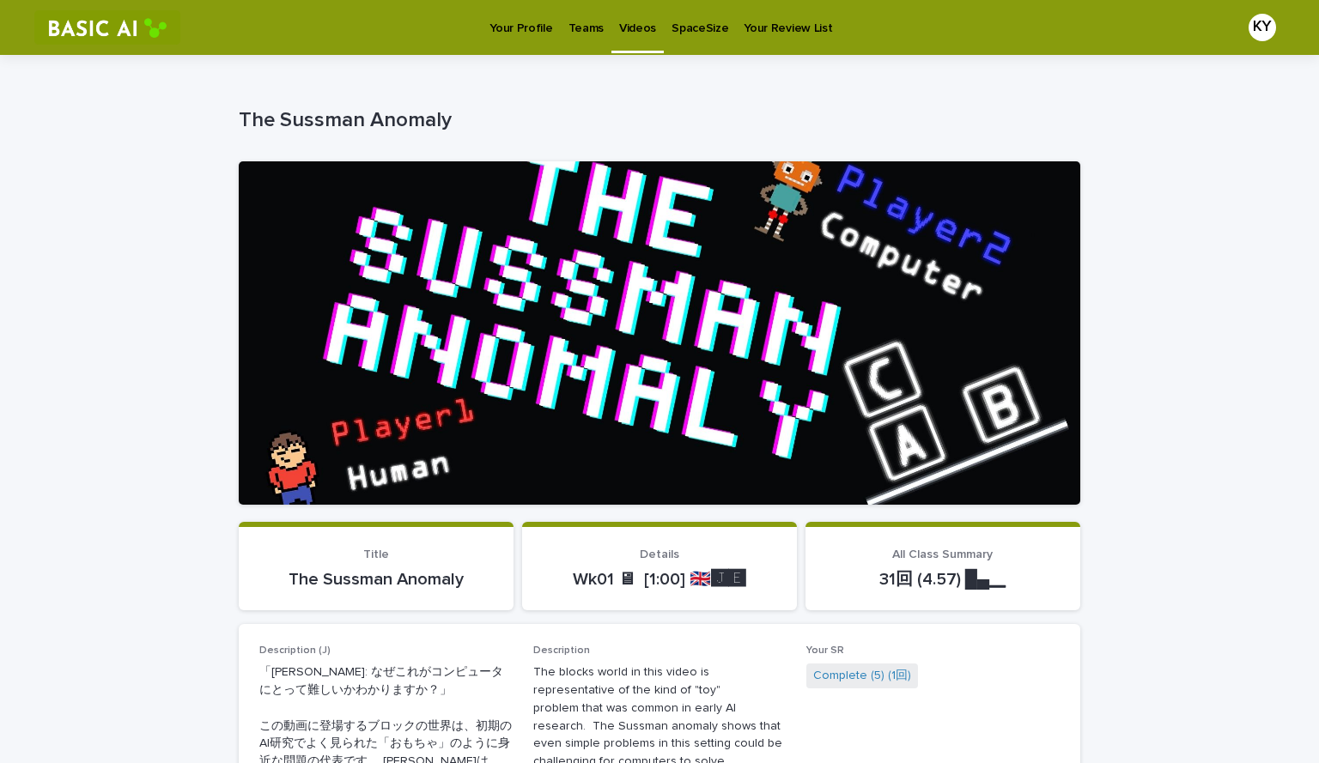
click at [633, 23] on p "Videos" at bounding box center [637, 18] width 37 height 36
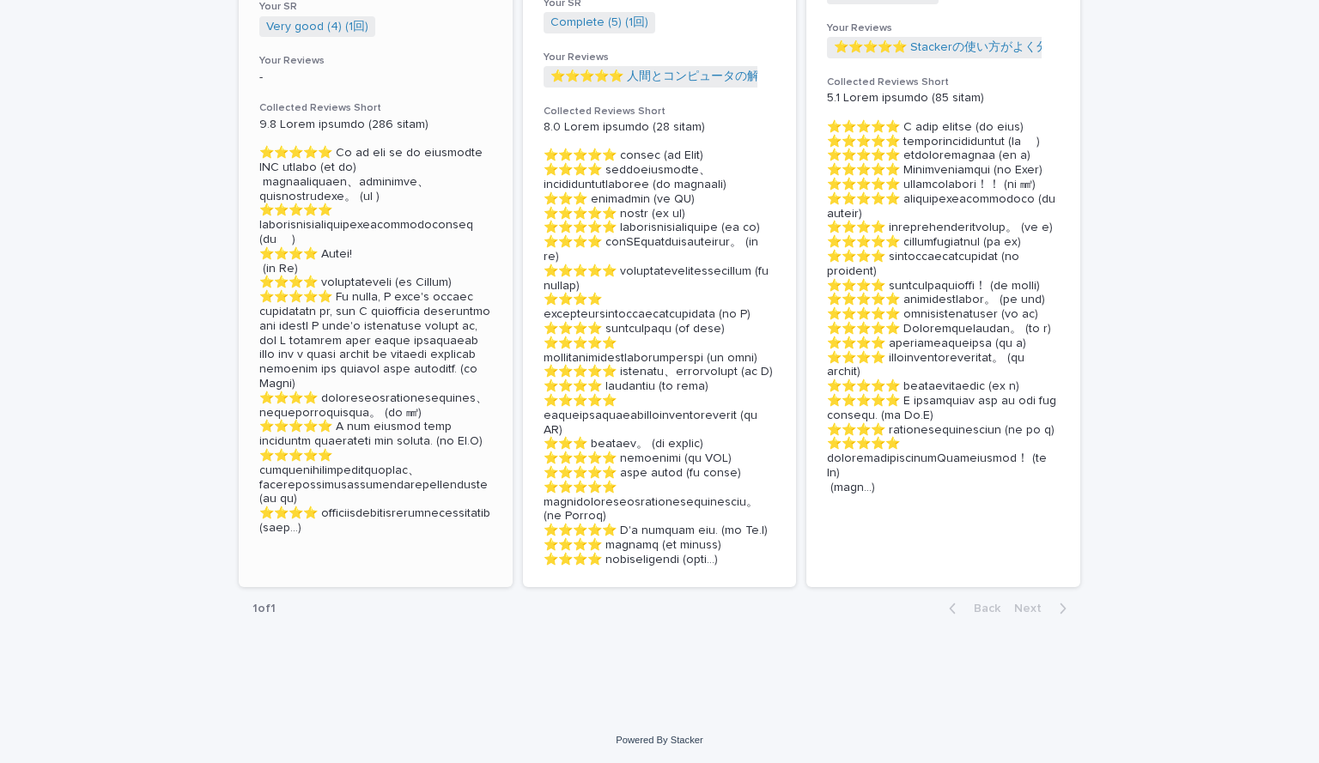
scroll to position [616, 0]
click at [364, 519] on p at bounding box center [375, 325] width 233 height 418
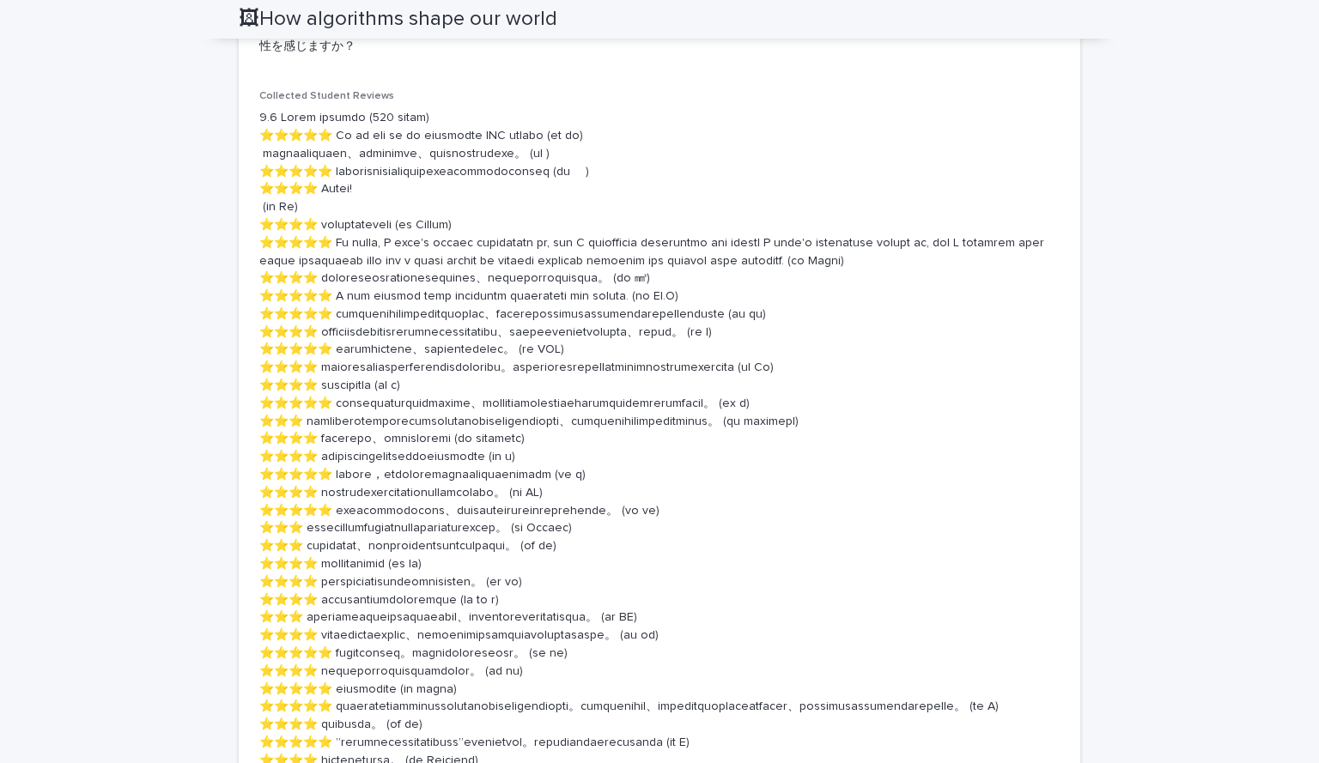
scroll to position [932, 0]
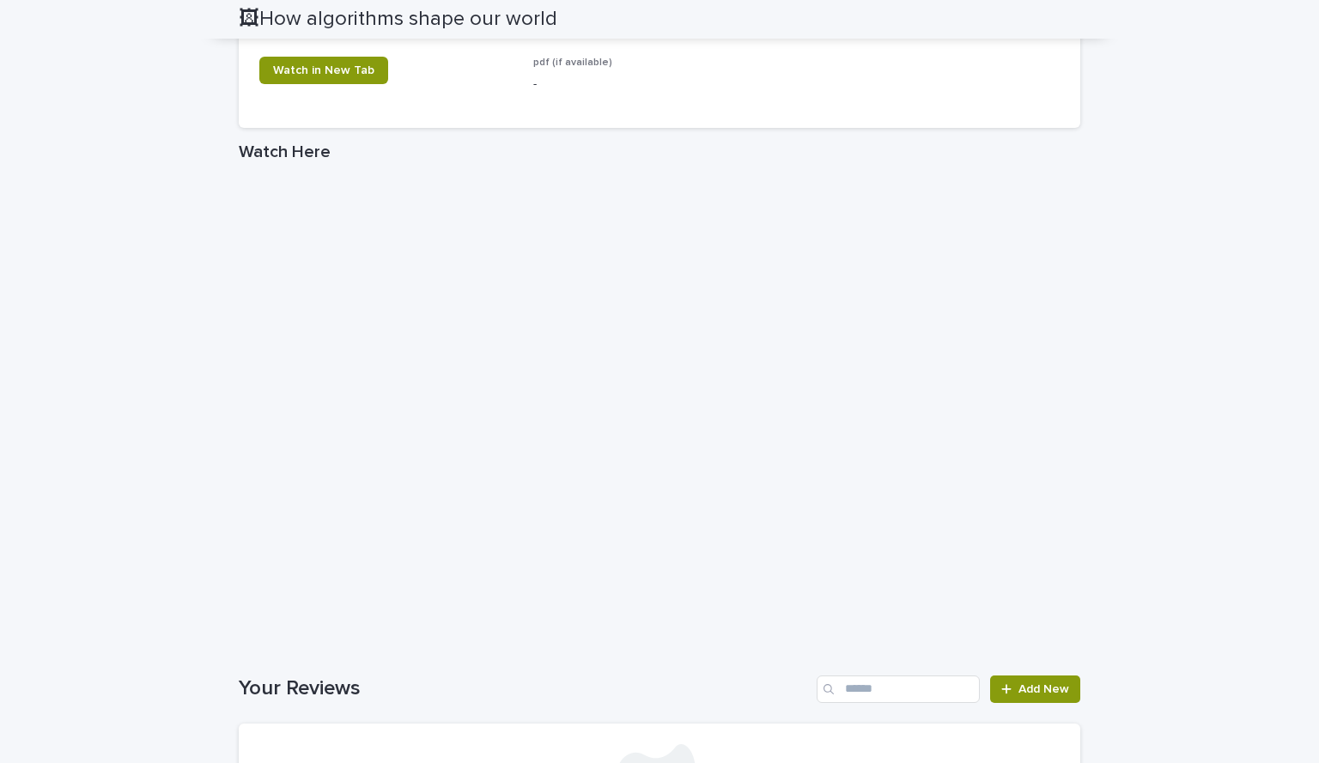
scroll to position [3091, 0]
click at [359, 83] on link "Watch in New Tab" at bounding box center [323, 69] width 129 height 27
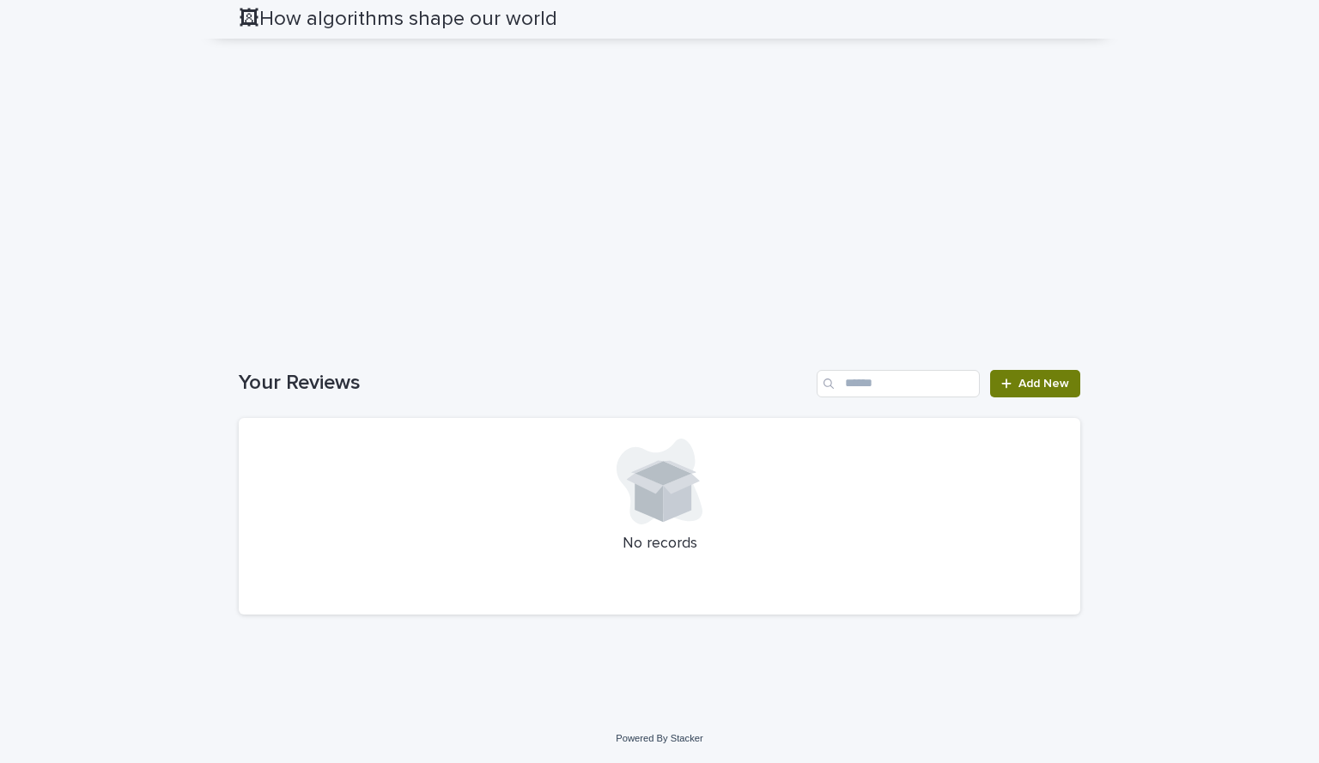
click at [1019, 379] on span "Add New" at bounding box center [1043, 384] width 51 height 12
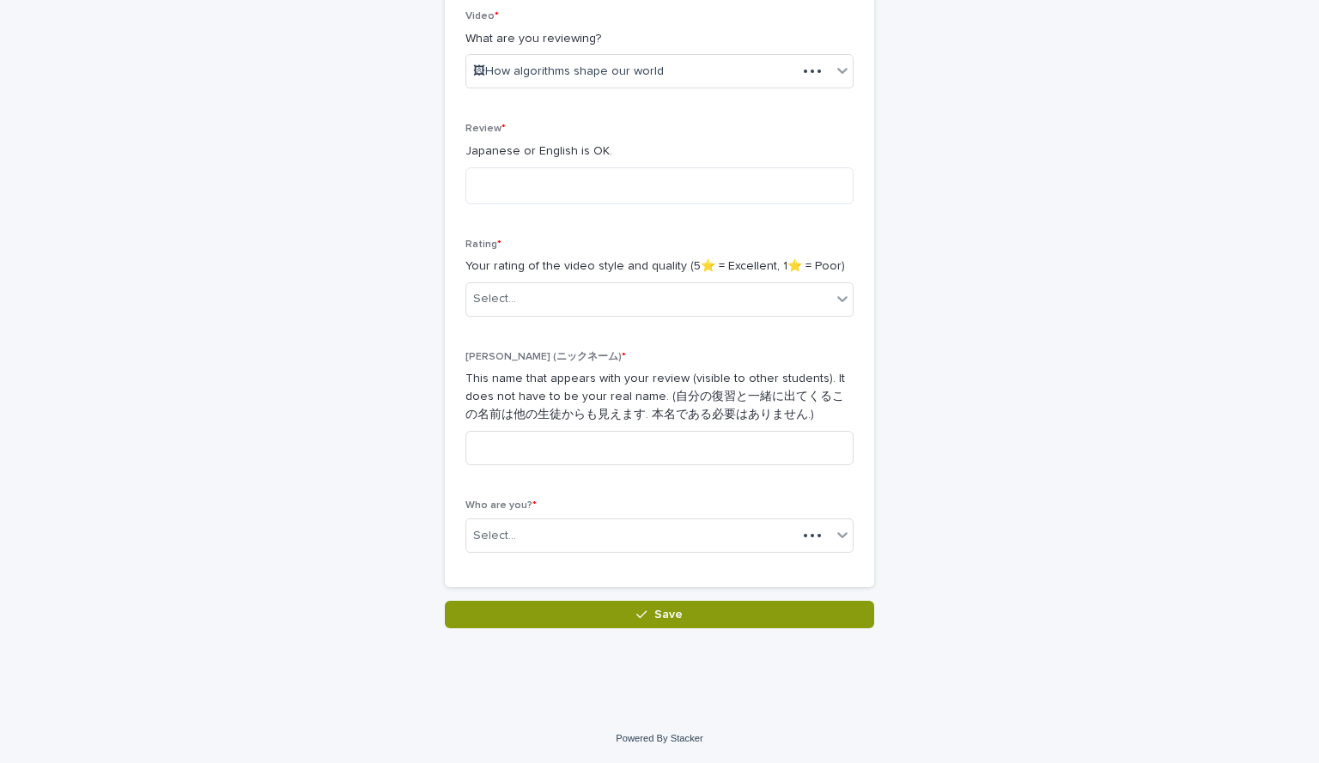
scroll to position [300, 0]
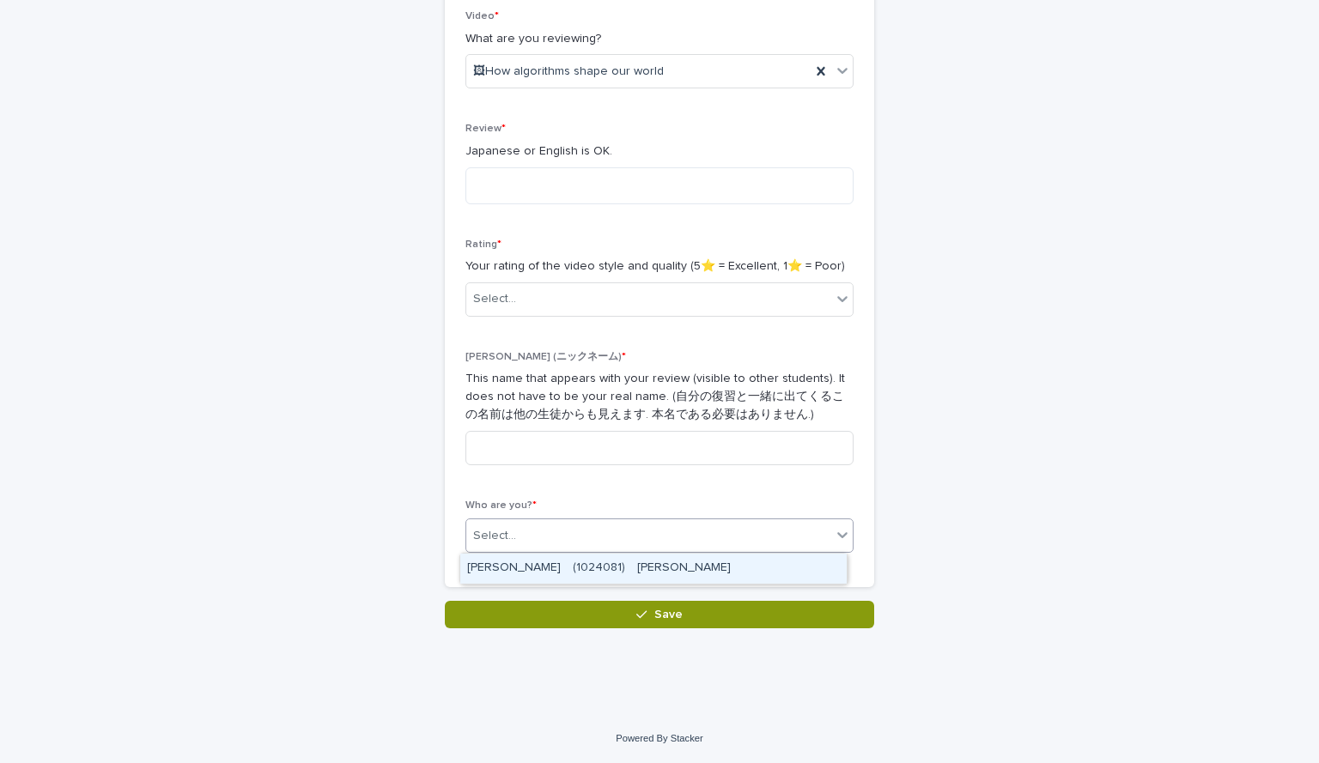
click at [634, 523] on div "Select..." at bounding box center [648, 536] width 365 height 28
click at [613, 573] on div "[PERSON_NAME]　(1024081)　[PERSON_NAME]" at bounding box center [653, 569] width 386 height 30
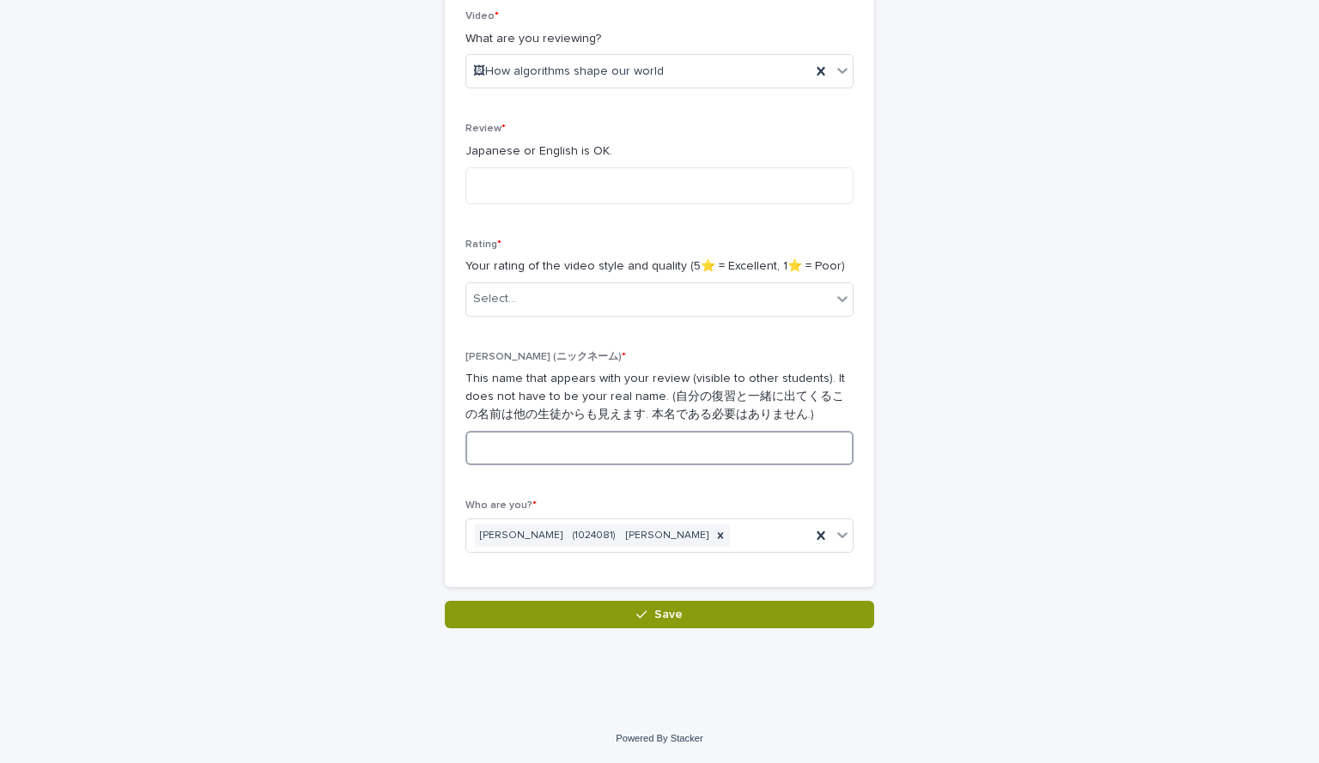
click at [647, 449] on input at bounding box center [659, 448] width 388 height 34
type input "*"
type input "**"
click at [604, 285] on div "Select..." at bounding box center [648, 299] width 365 height 28
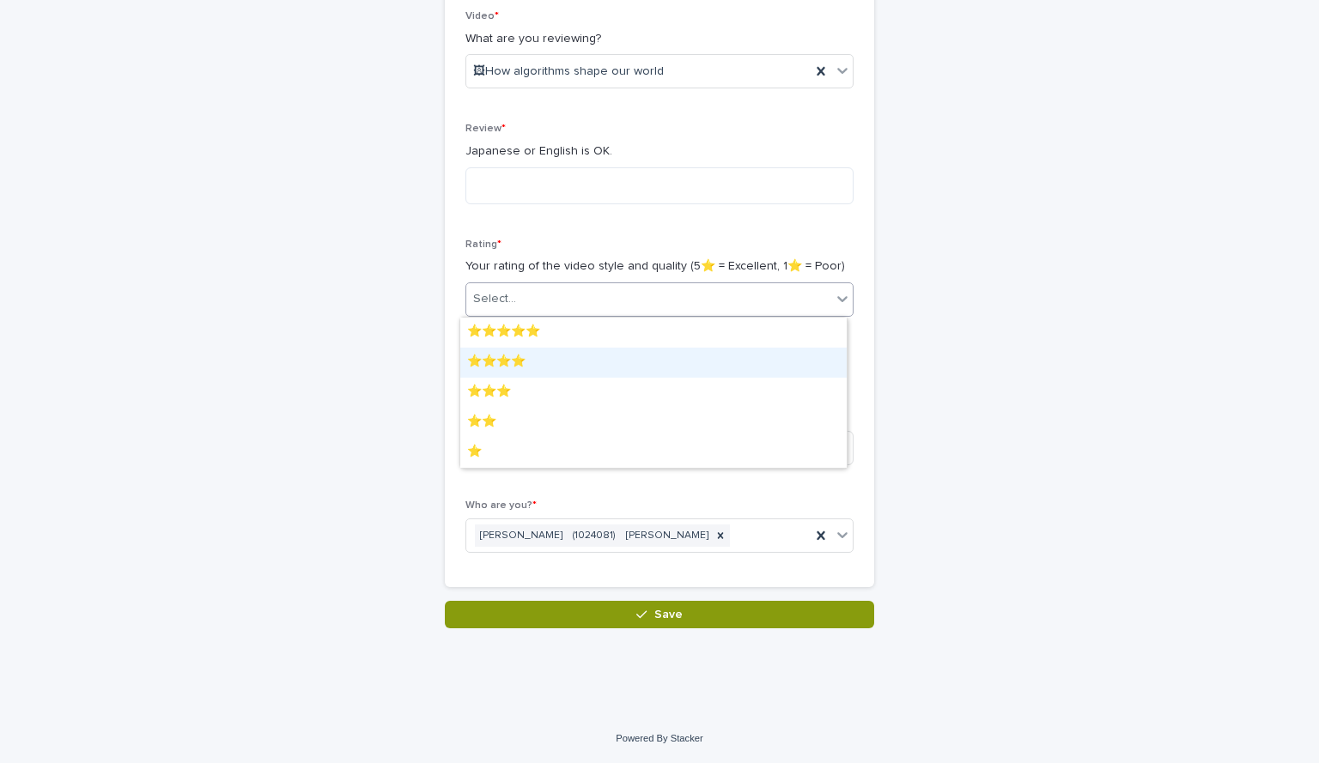
click at [574, 357] on div "⭐️⭐️⭐️⭐️" at bounding box center [653, 363] width 386 height 30
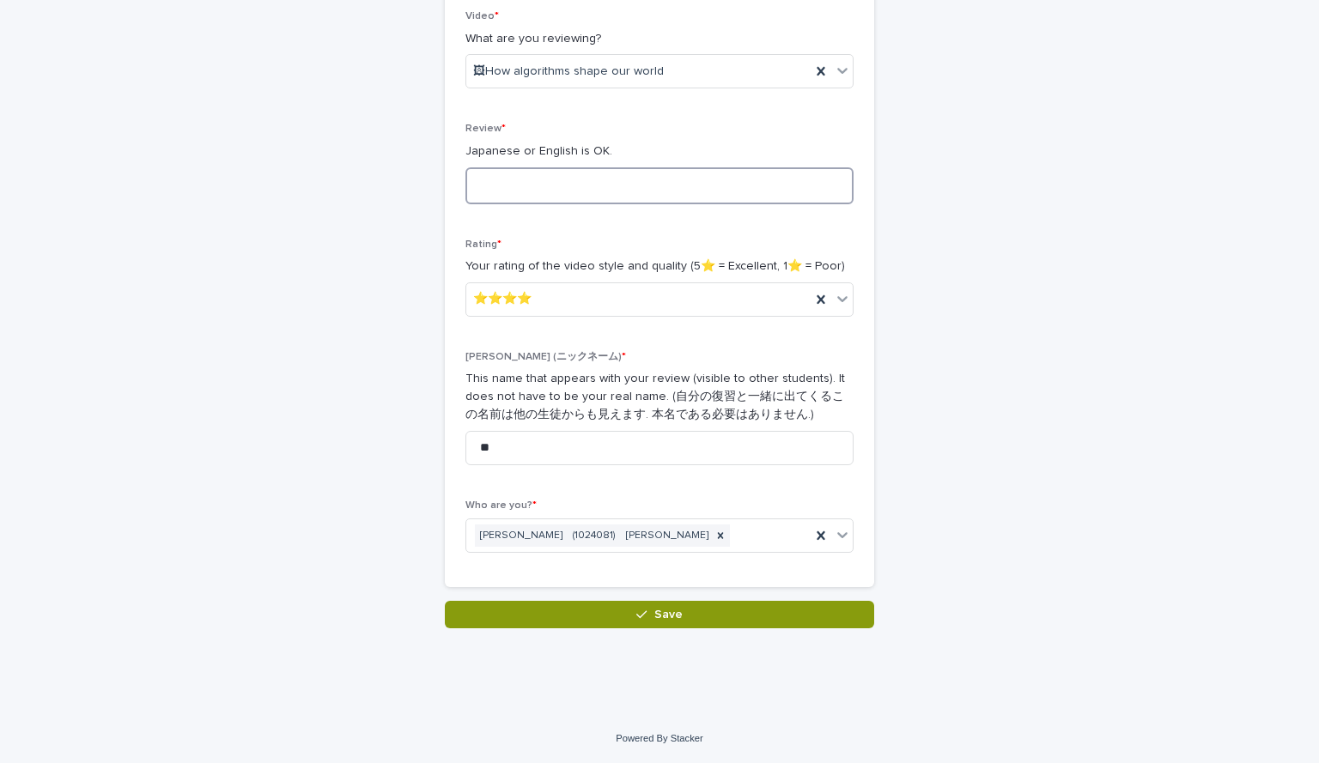
click at [585, 184] on textarea at bounding box center [659, 185] width 388 height 37
type textarea "*"
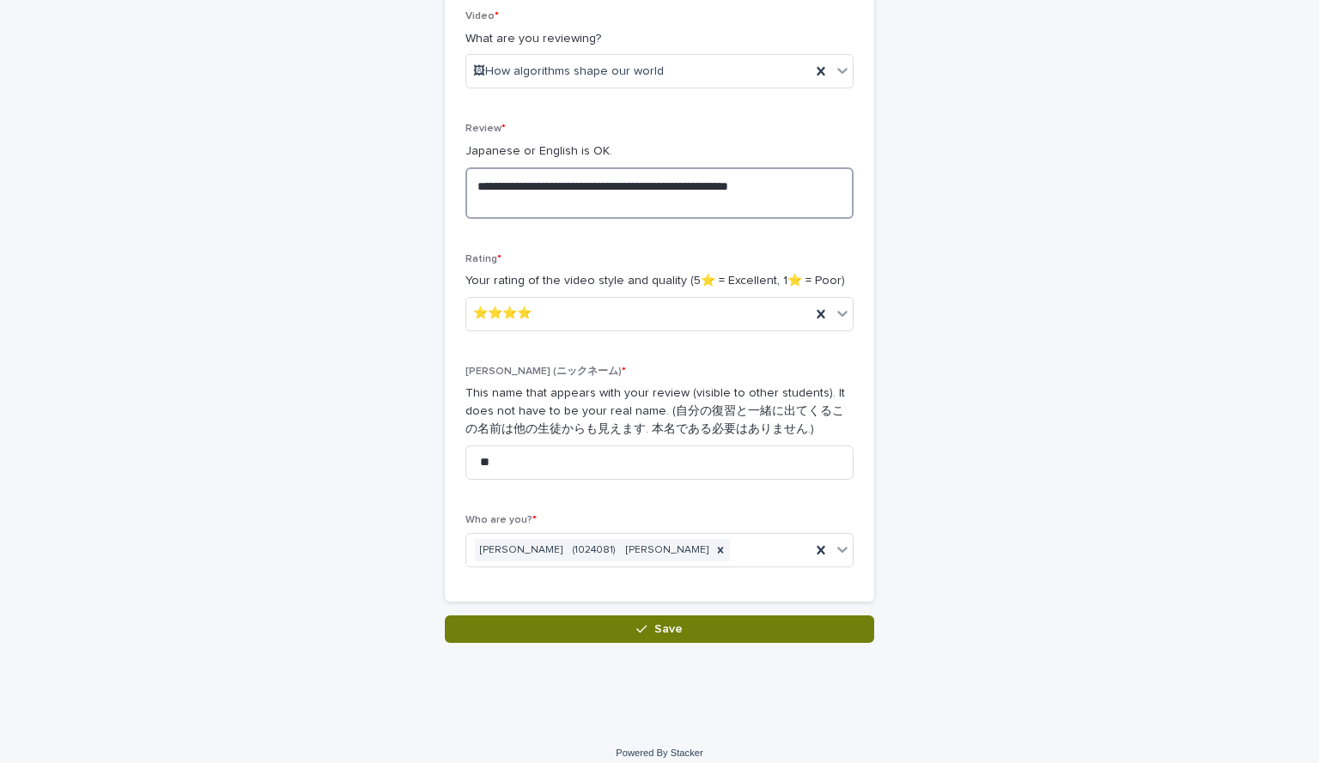
type textarea "**********"
click at [618, 637] on button "Save" at bounding box center [659, 629] width 429 height 27
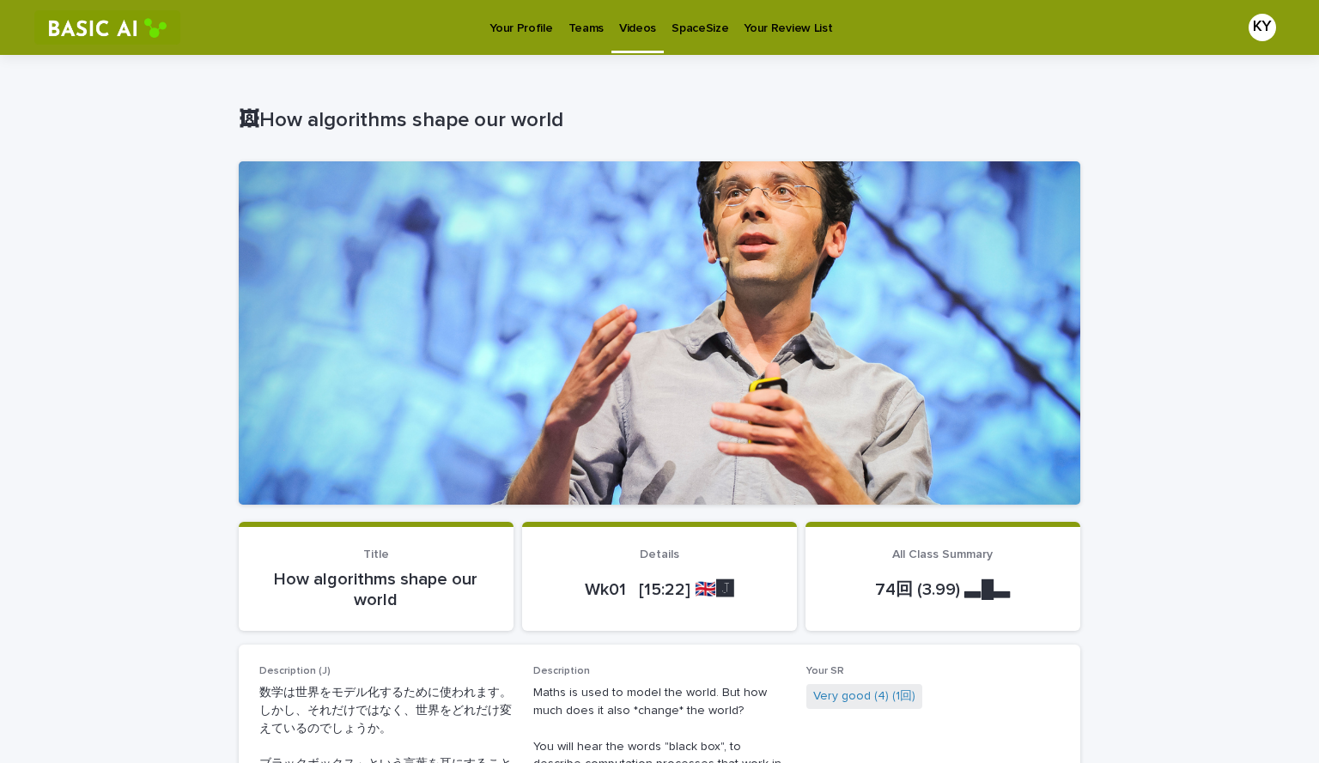
click at [642, 23] on p "Videos" at bounding box center [637, 18] width 37 height 36
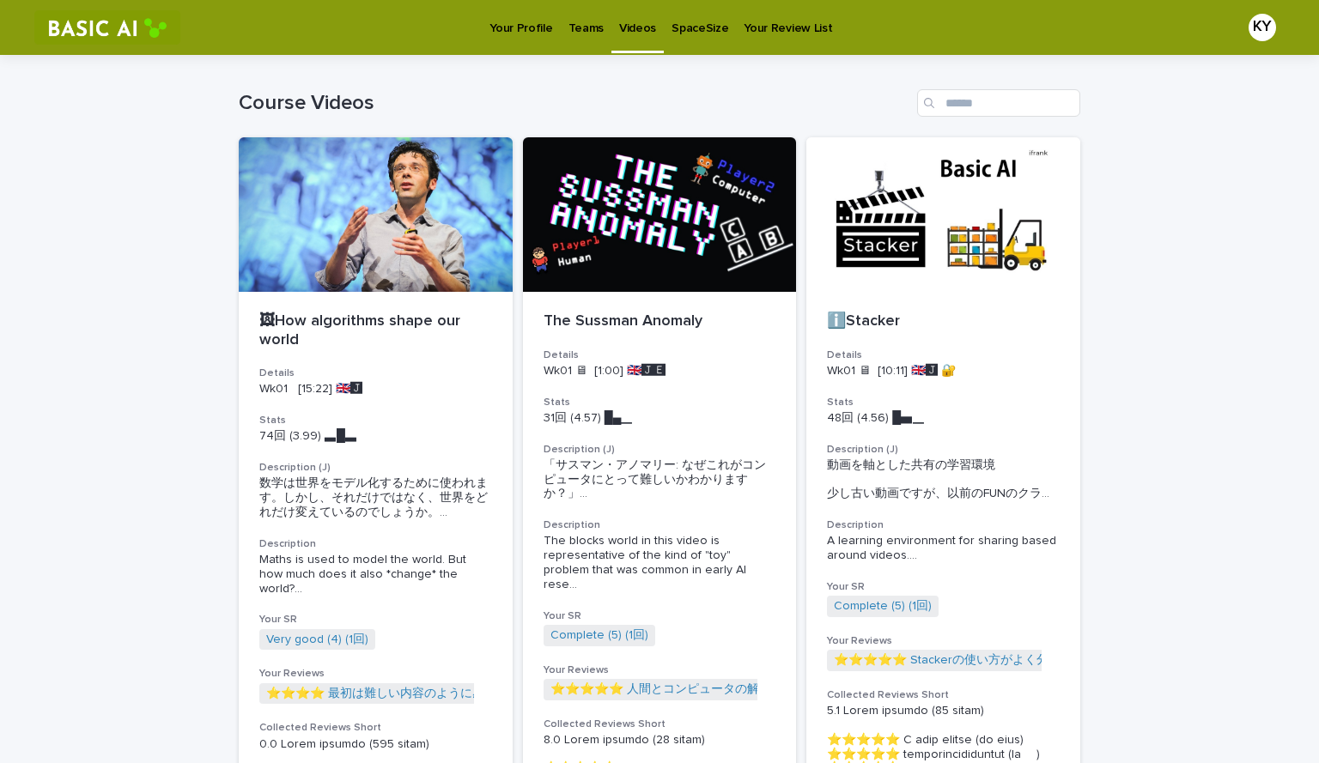
click at [487, 10] on div "Your Profile" at bounding box center [521, 18] width 78 height 36
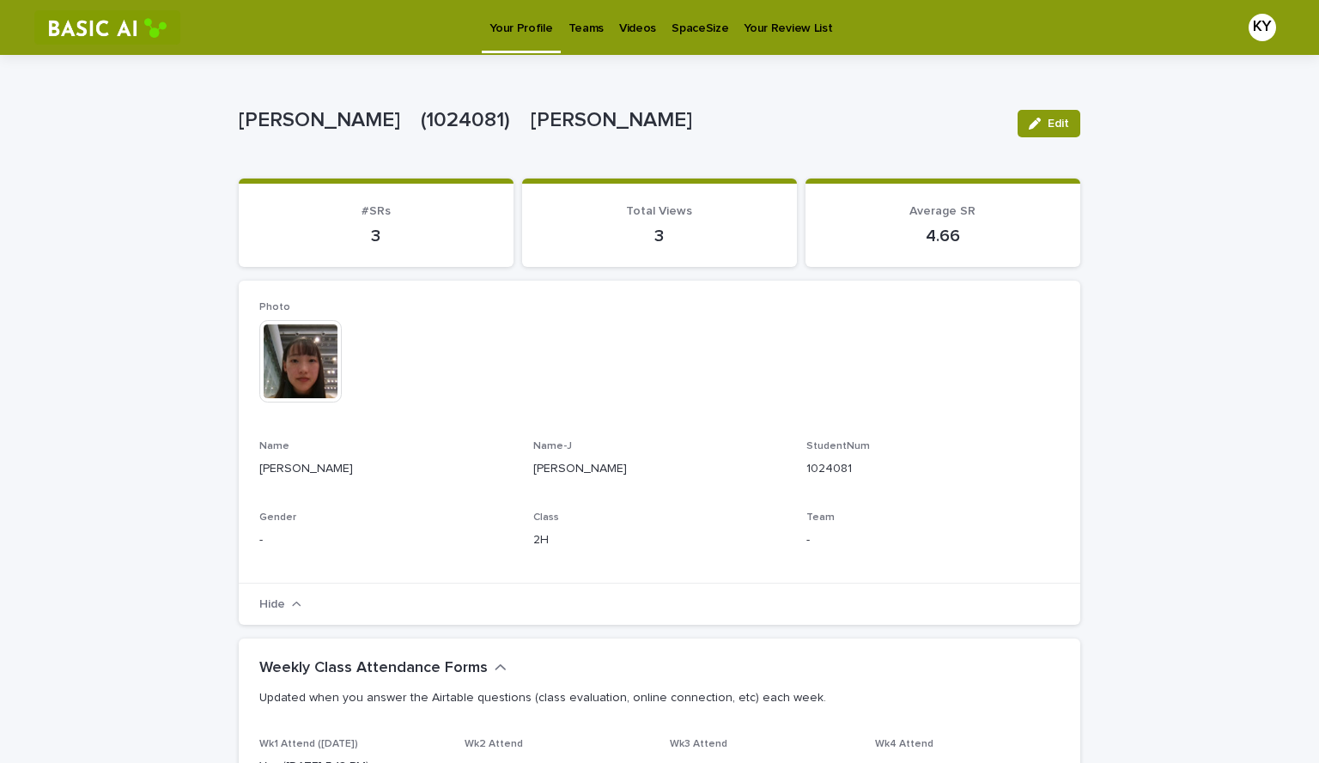
click at [636, 39] on link "Videos" at bounding box center [637, 26] width 52 height 53
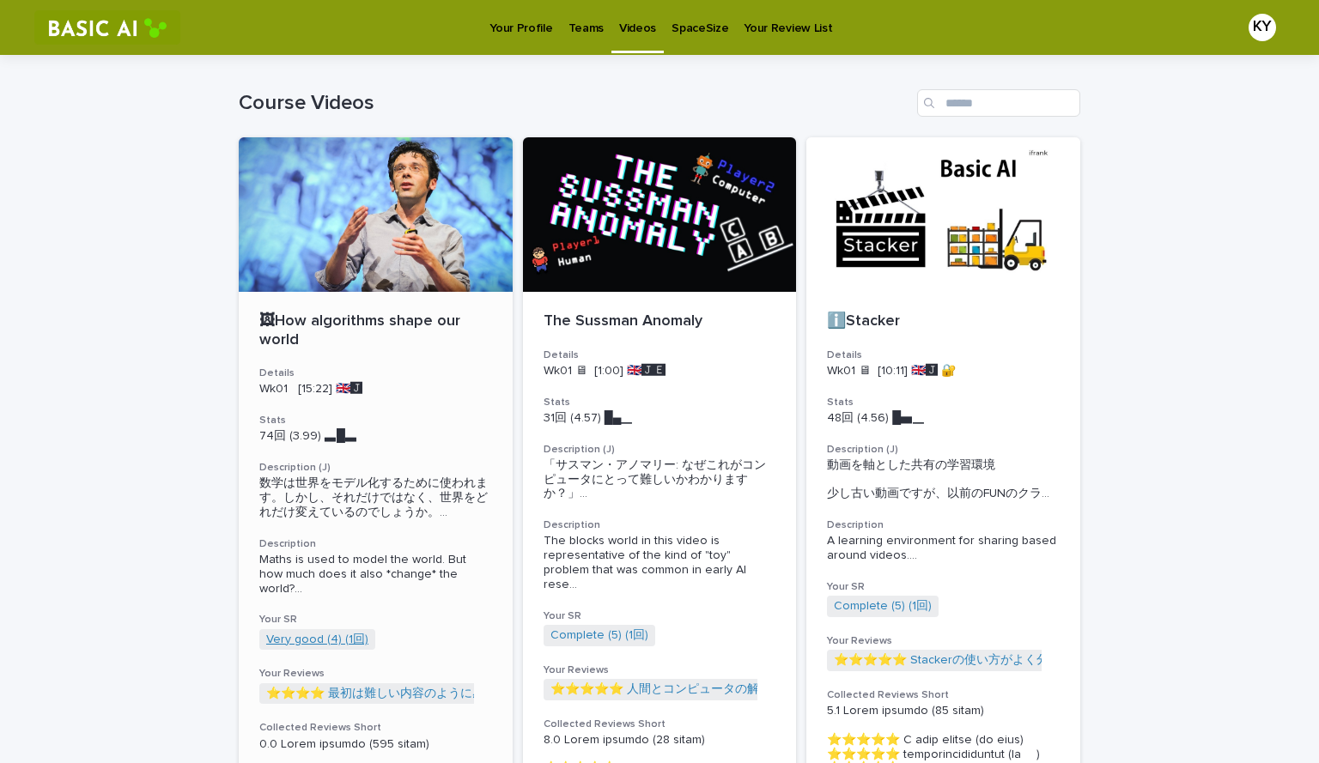
click at [346, 634] on link "Very good (4) (1回)" at bounding box center [317, 640] width 102 height 15
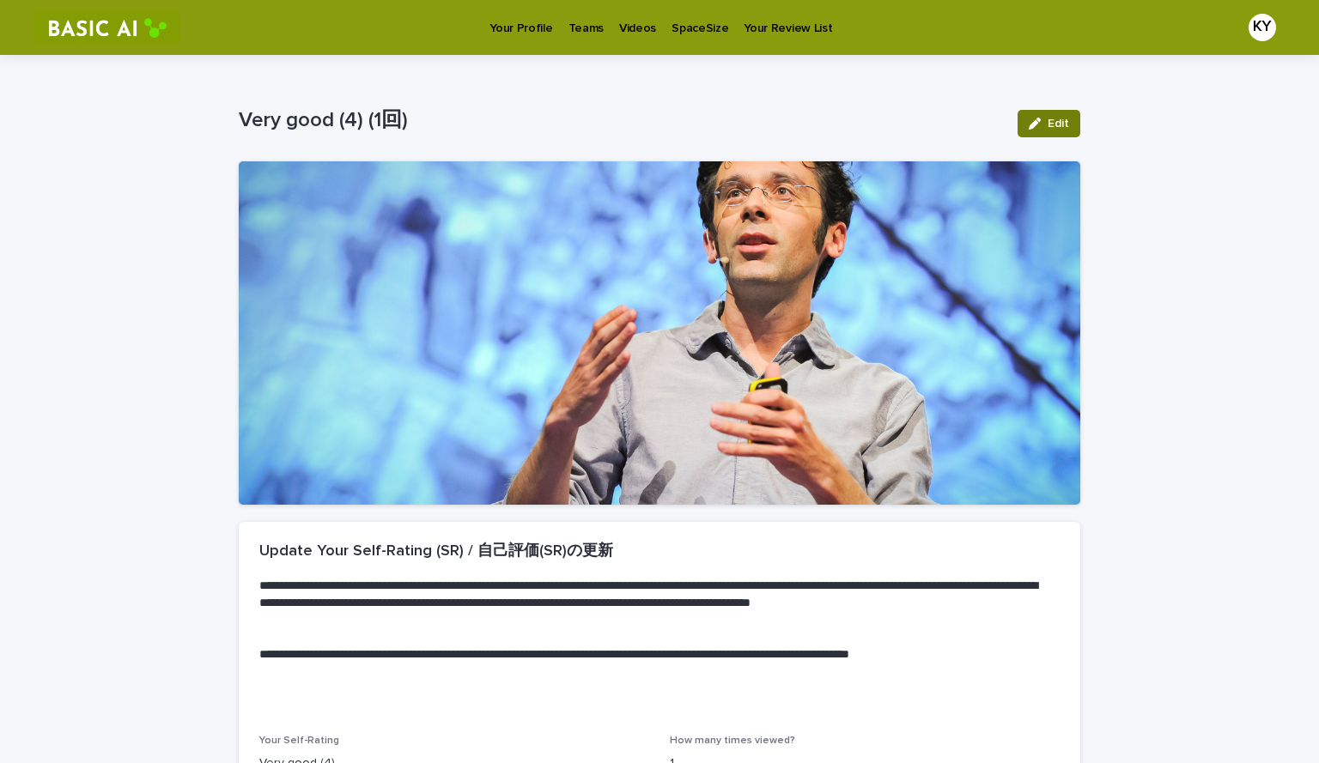
click at [1029, 124] on icon "button" at bounding box center [1034, 124] width 12 height 12
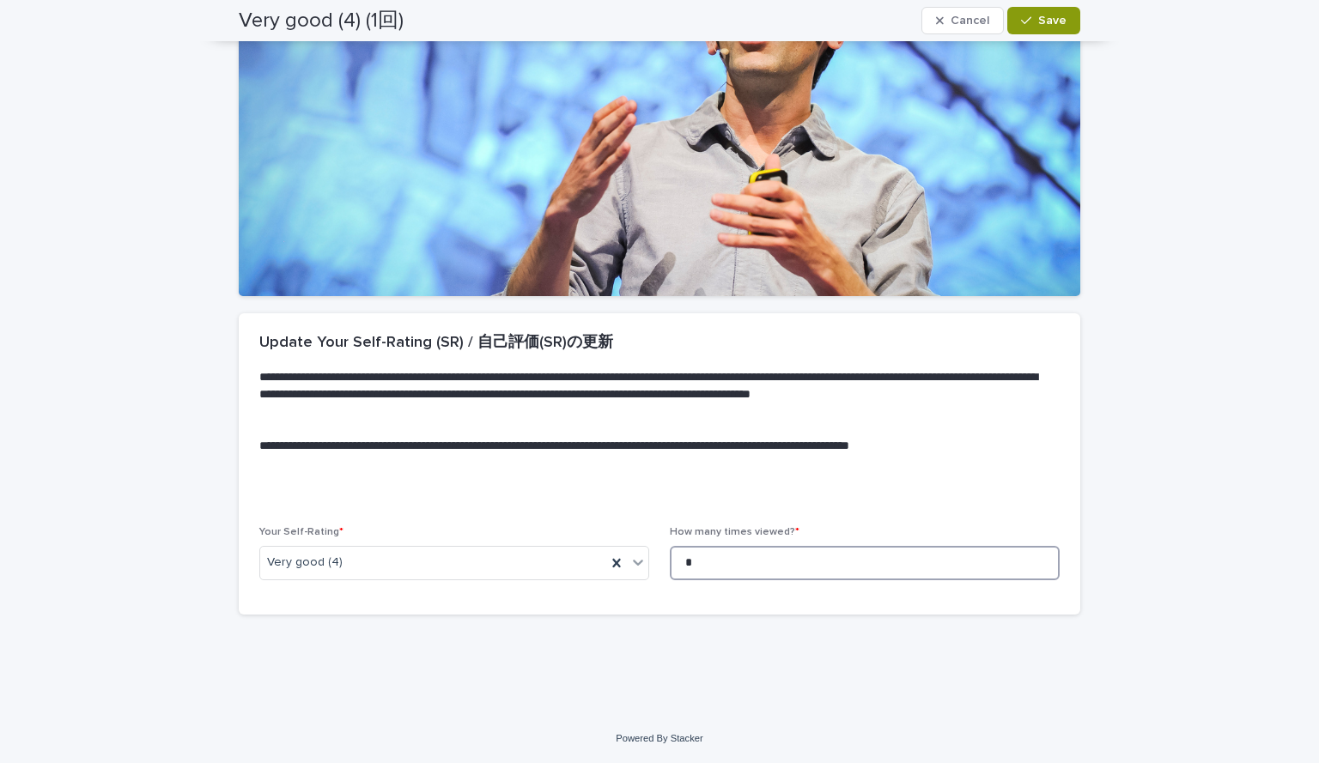
click at [771, 564] on input "*" at bounding box center [865, 563] width 390 height 34
type input "*"
click at [1031, 21] on div "button" at bounding box center [1029, 21] width 17 height 12
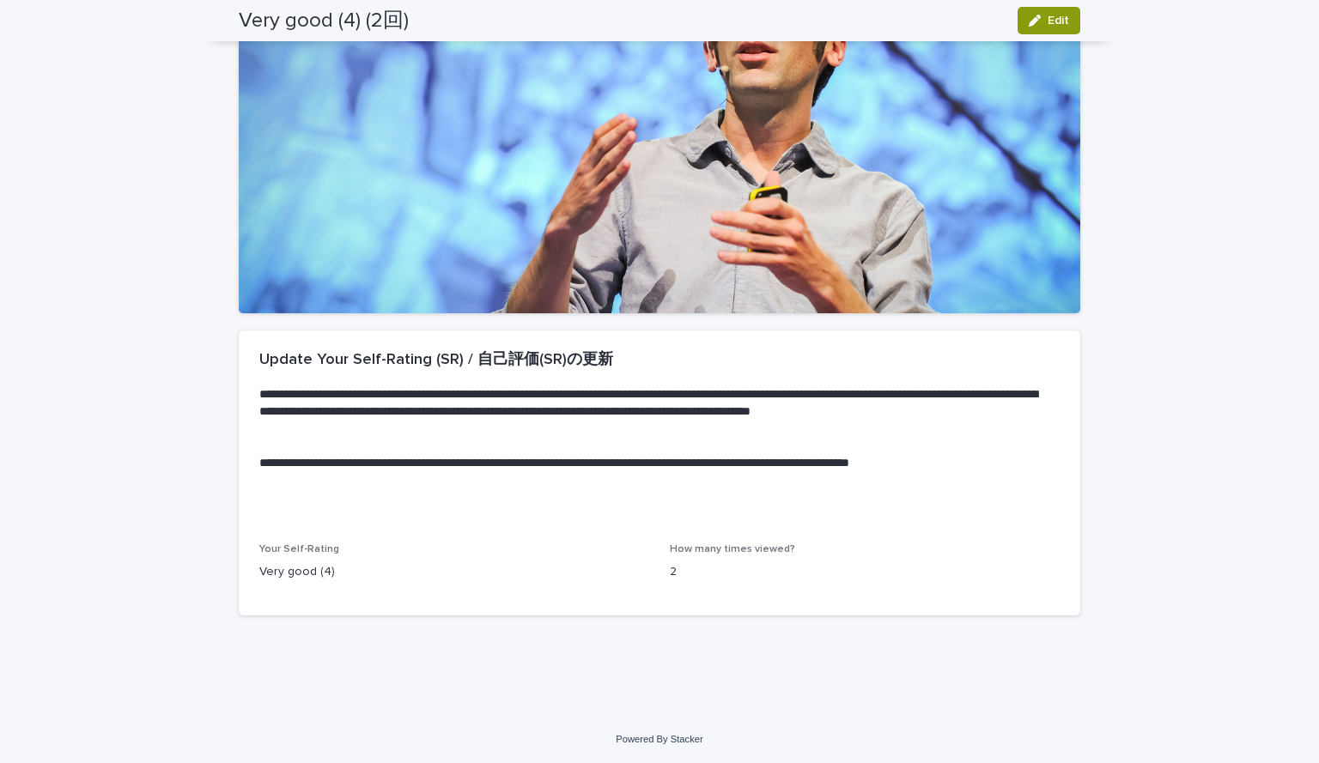
scroll to position [0, 0]
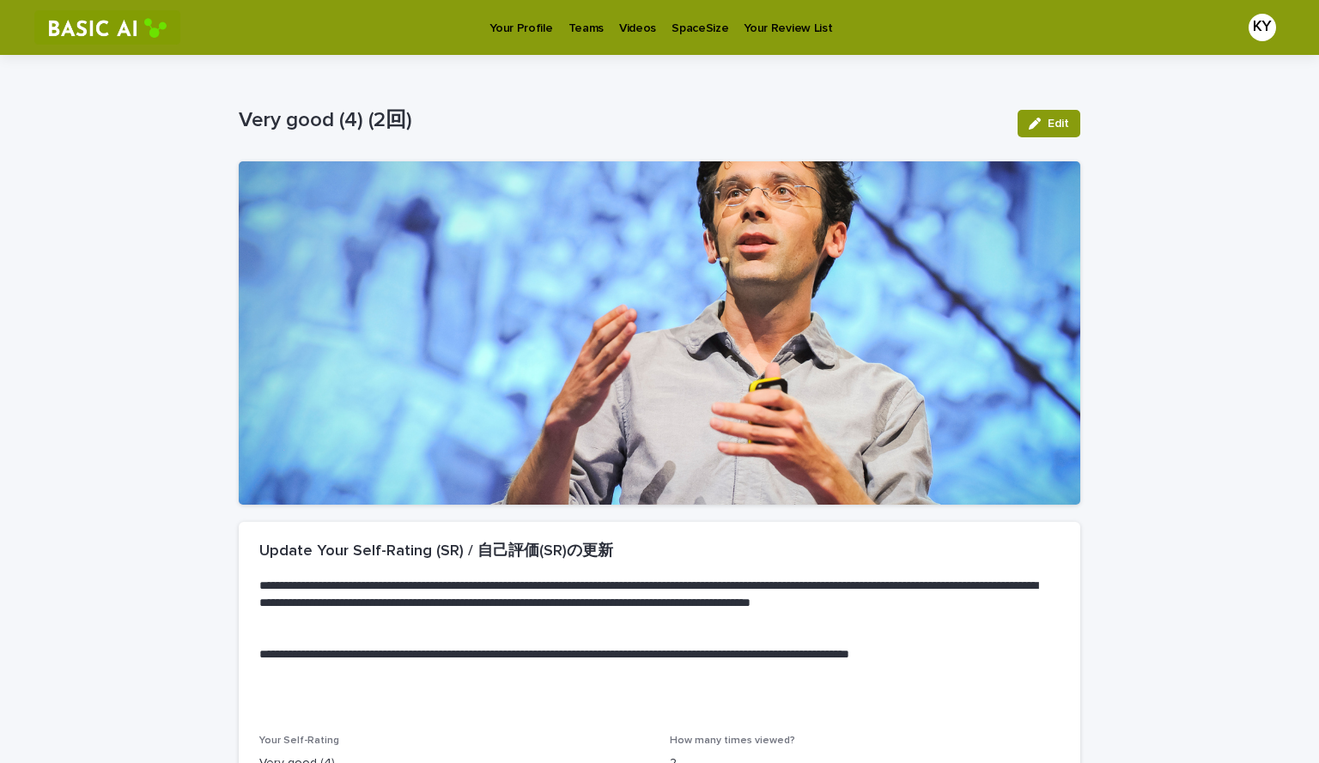
click at [523, 31] on p "Your Profile" at bounding box center [520, 18] width 63 height 36
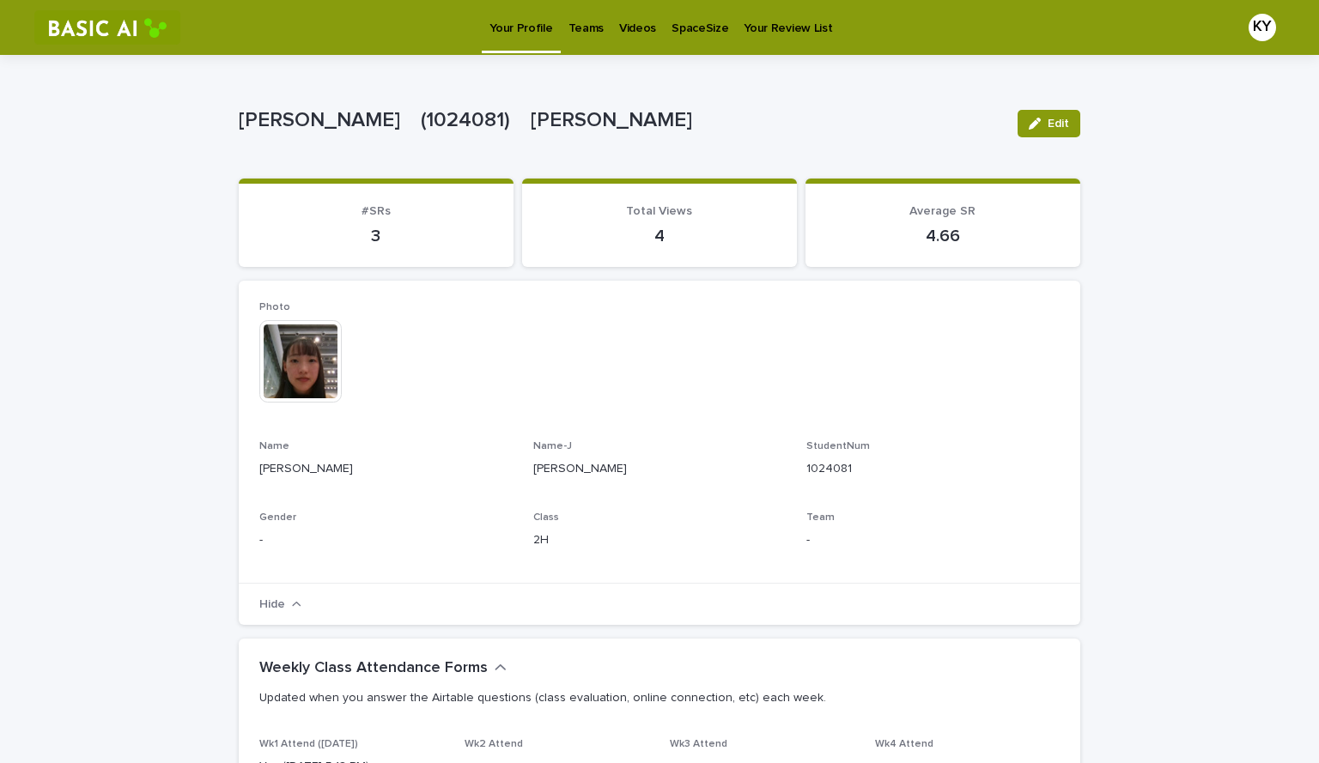
click at [1248, 25] on div "KY" at bounding box center [1261, 27] width 27 height 27
click at [1044, 46] on div at bounding box center [659, 27] width 1319 height 55
click at [510, 31] on p "Your Profile" at bounding box center [520, 18] width 63 height 36
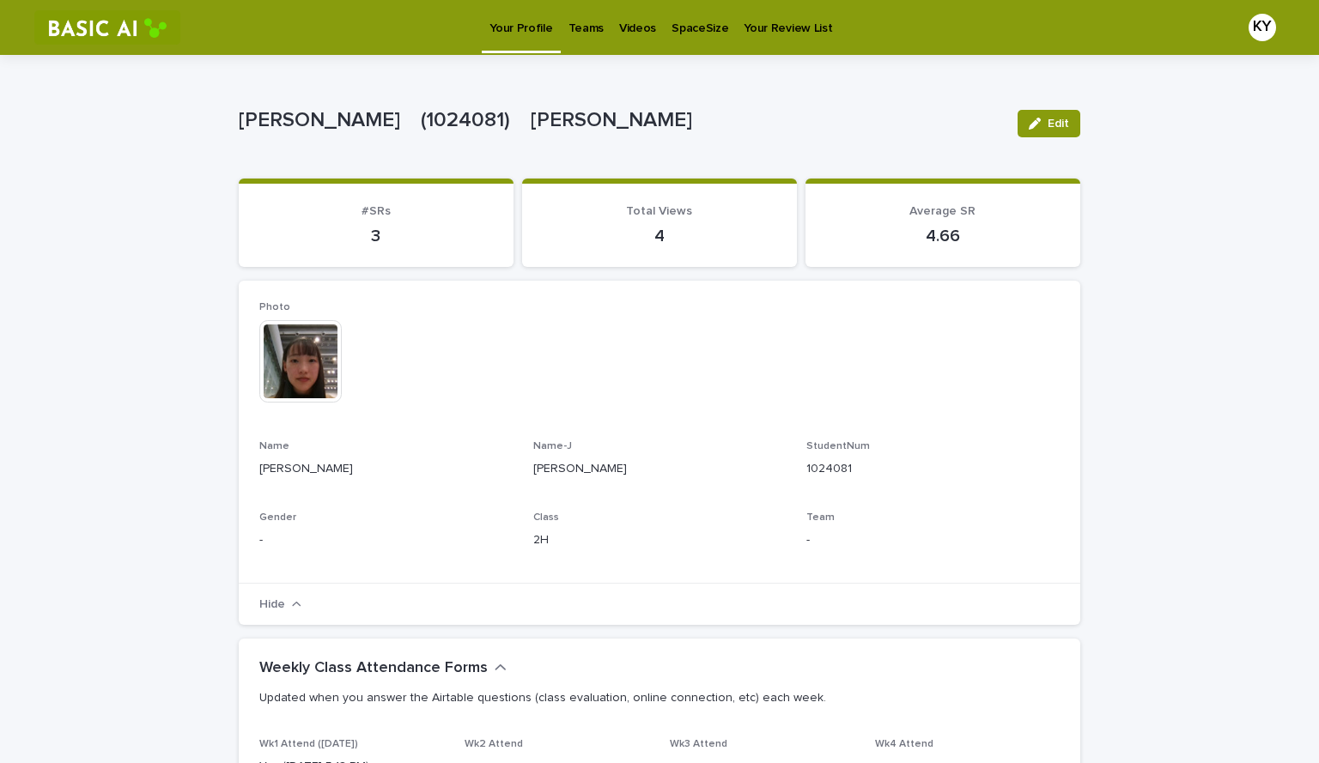
click at [100, 25] on img at bounding box center [107, 27] width 146 height 34
